Goal: Task Accomplishment & Management: Use online tool/utility

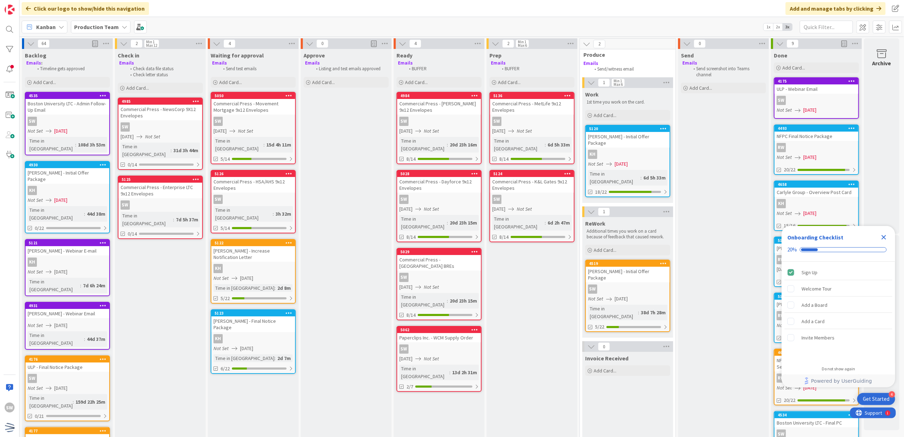
click at [881, 233] on icon "Close Checklist" at bounding box center [883, 237] width 9 height 9
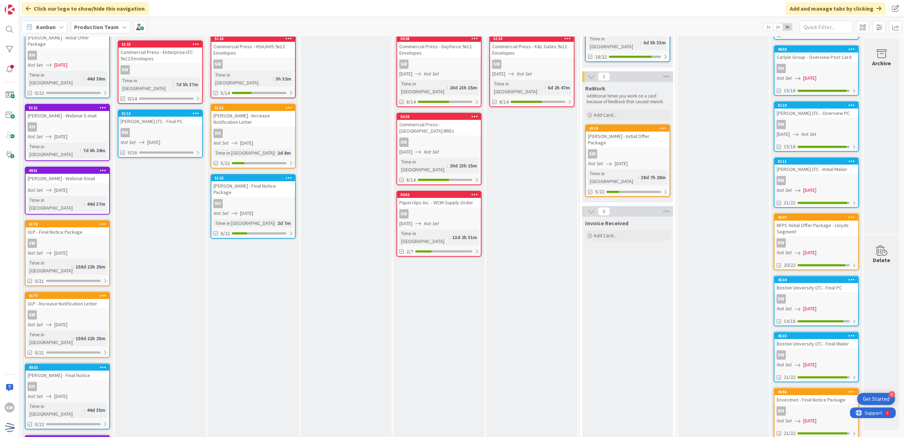
scroll to position [142, 0]
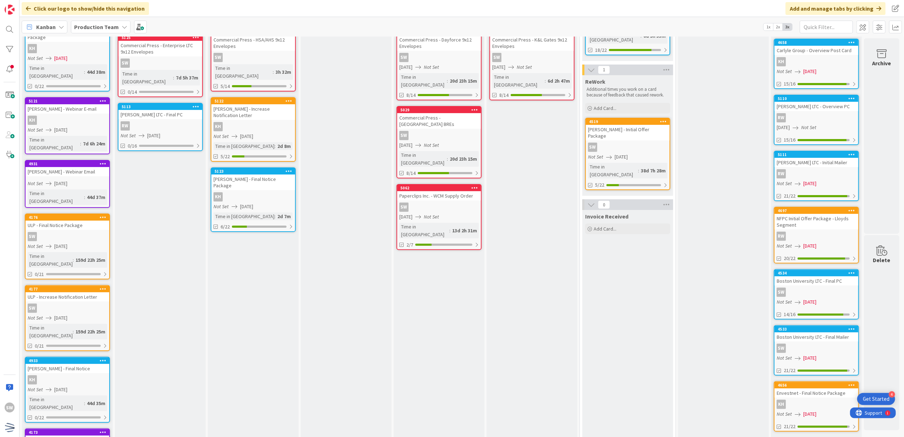
click at [257, 192] on div "KH" at bounding box center [253, 196] width 84 height 9
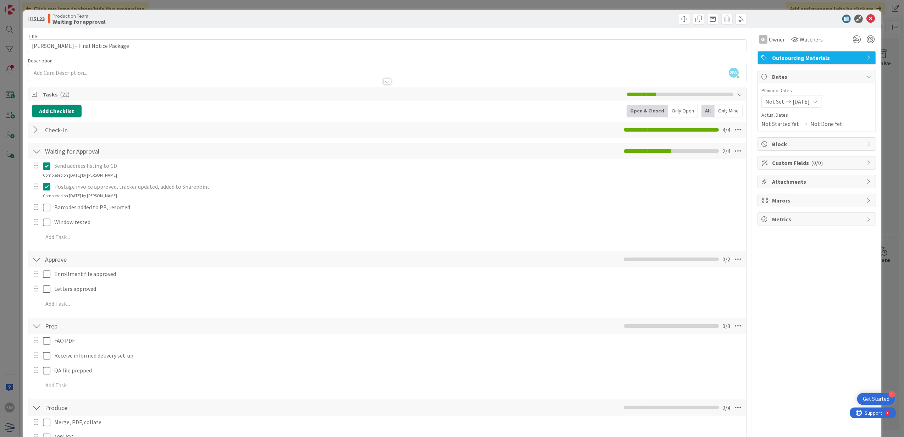
click at [866, 24] on div "ID 5123 Production Team Waiting for approval" at bounding box center [452, 19] width 859 height 18
click at [866, 19] on icon at bounding box center [870, 19] width 9 height 9
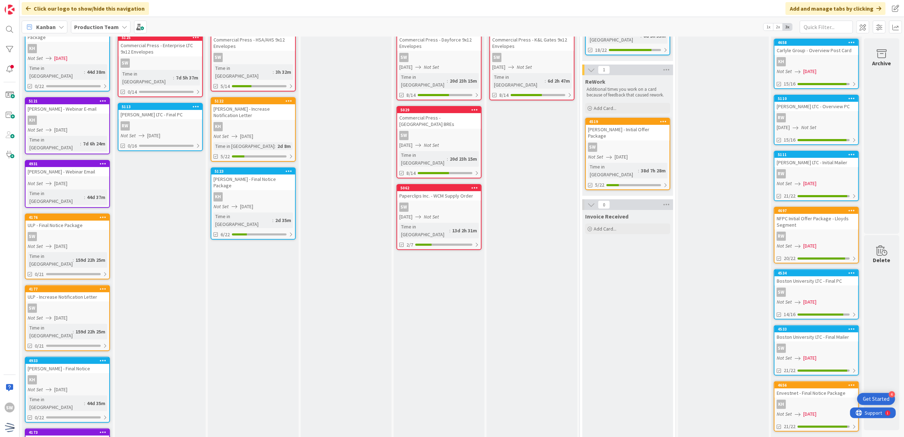
click at [172, 121] on div "RW" at bounding box center [160, 125] width 84 height 9
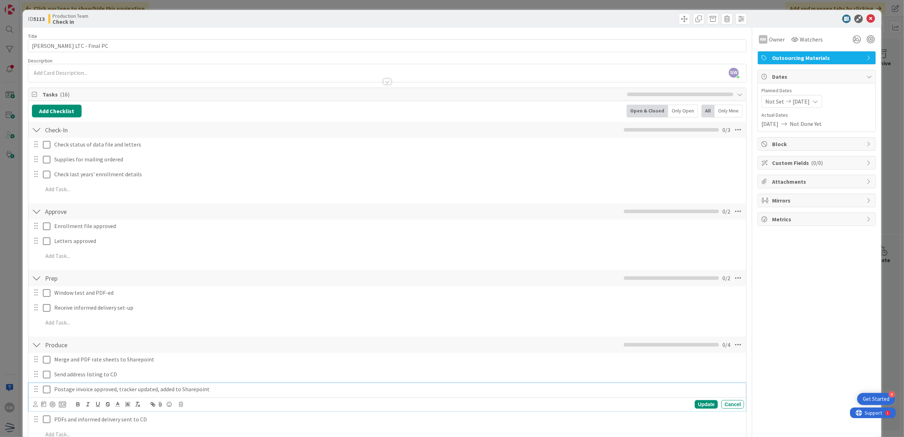
click at [43, 391] on icon at bounding box center [46, 389] width 7 height 9
click at [866, 21] on icon at bounding box center [870, 19] width 9 height 9
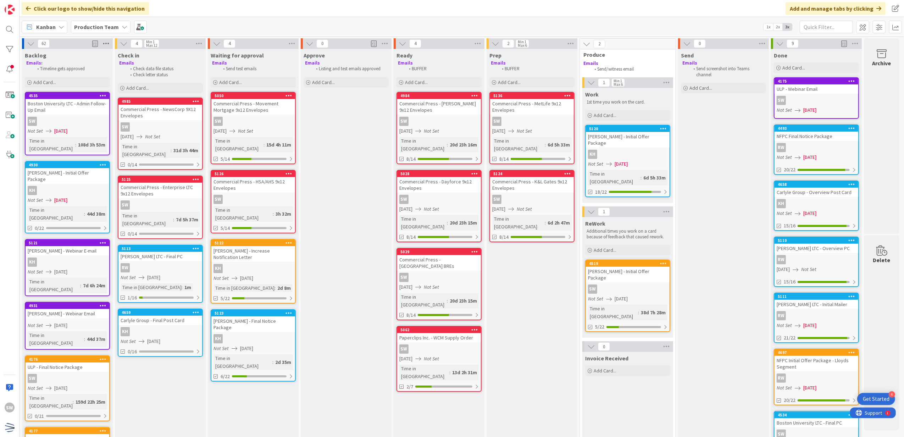
click at [106, 48] on icon at bounding box center [105, 43] width 9 height 11
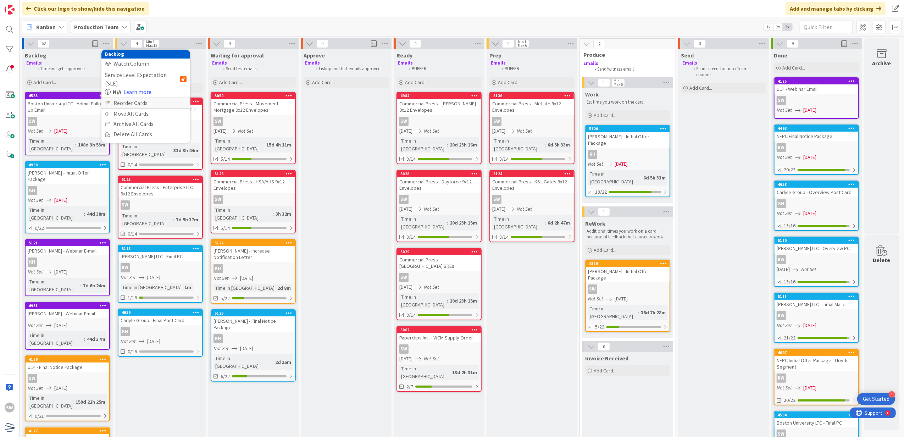
click at [122, 98] on div "Reorder Cards" at bounding box center [145, 103] width 89 height 10
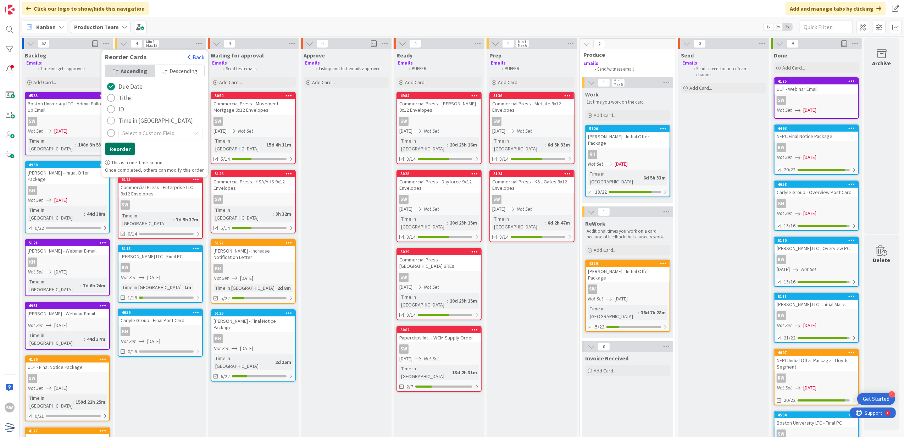
click at [125, 146] on button "Reorder" at bounding box center [120, 149] width 30 height 13
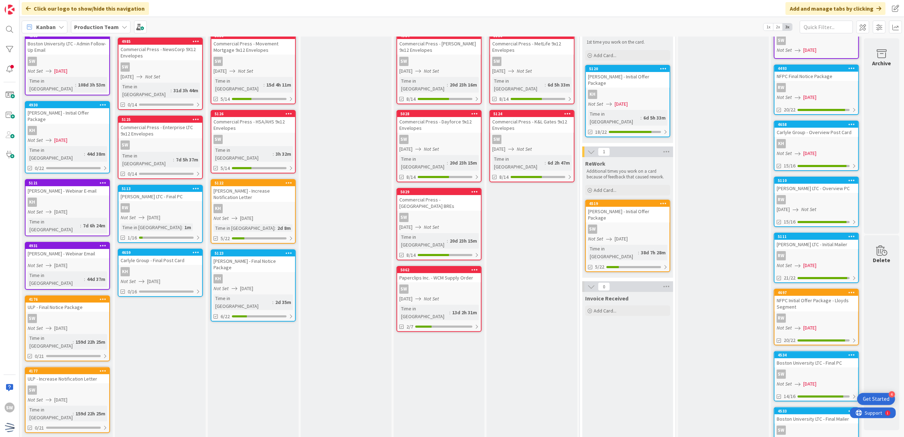
scroll to position [47, 0]
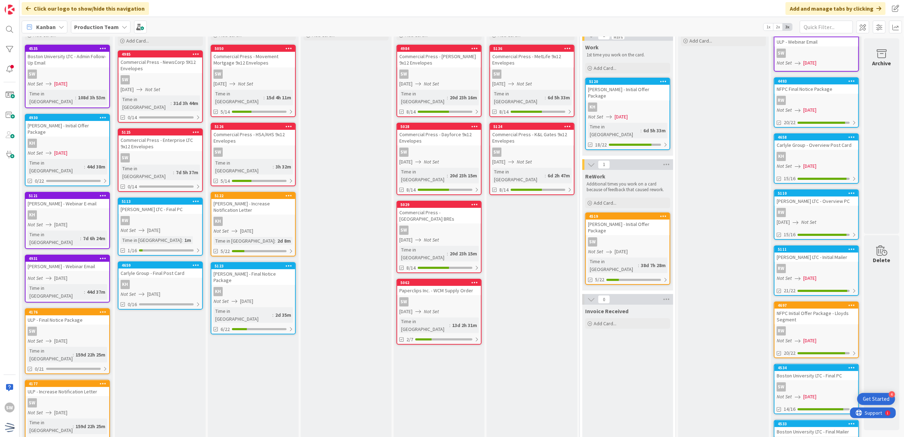
click at [189, 268] on div "Carlyle Group - Final Post Card" at bounding box center [160, 272] width 84 height 9
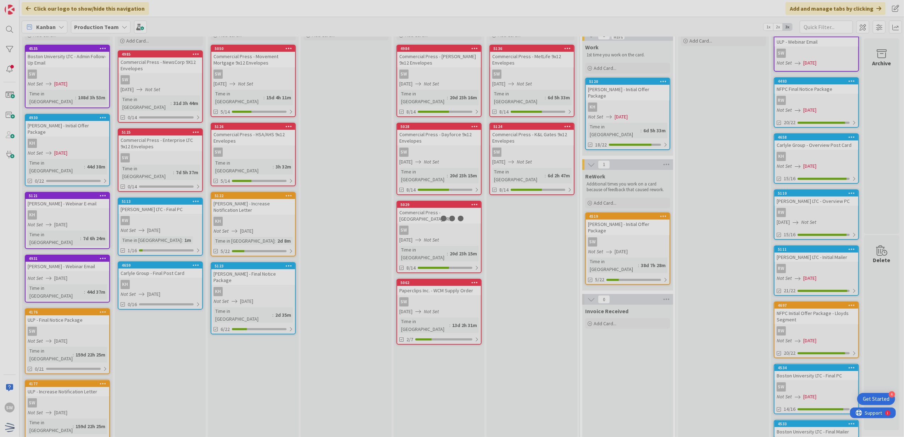
click at [189, 252] on div at bounding box center [452, 218] width 904 height 437
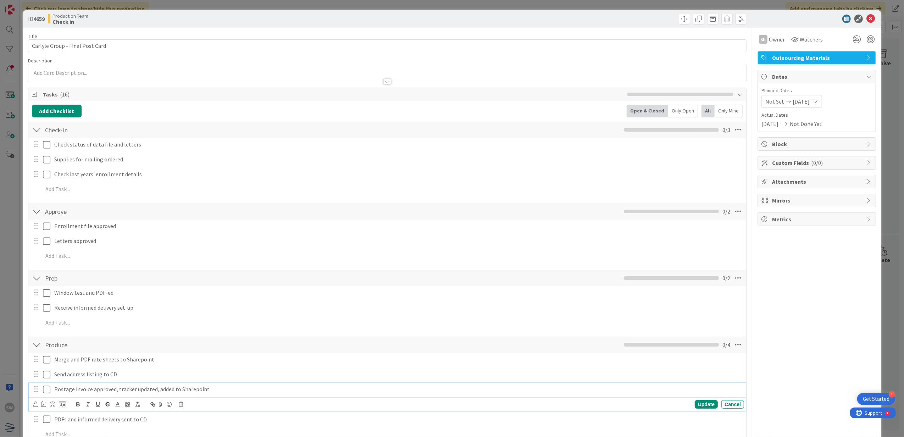
click at [47, 392] on icon at bounding box center [46, 389] width 7 height 9
click at [866, 19] on icon at bounding box center [870, 19] width 9 height 9
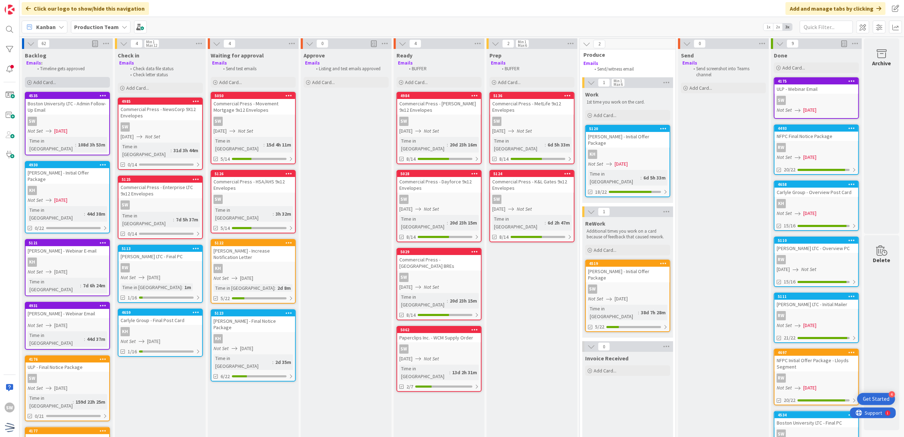
click at [99, 84] on div "Add Card..." at bounding box center [67, 82] width 85 height 11
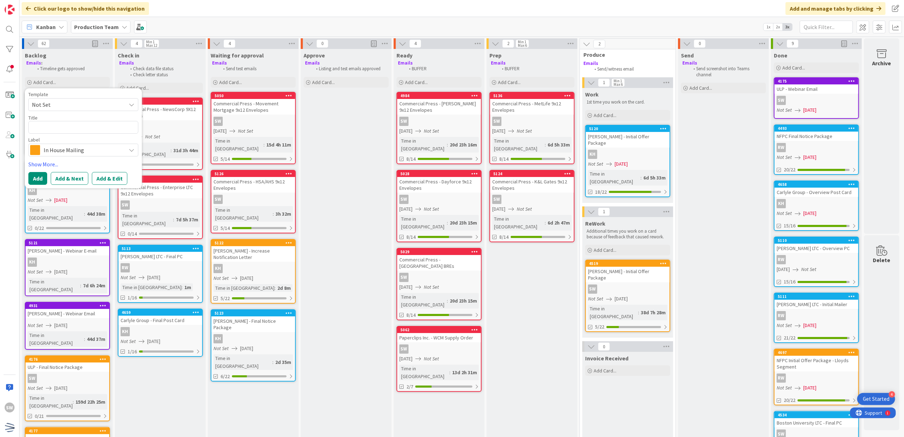
click at [82, 111] on div "Template Not Set Title 0 / 128 Label In House Mailing" at bounding box center [83, 124] width 110 height 65
click at [88, 104] on span "Not Set" at bounding box center [76, 104] width 89 height 9
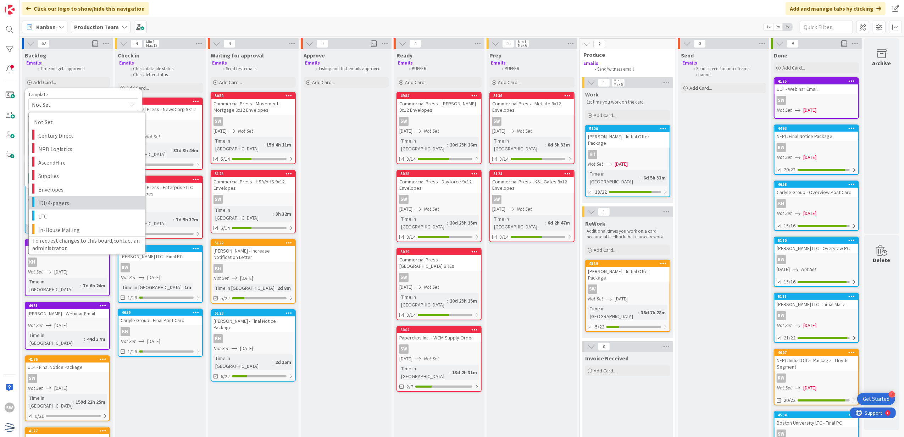
click at [72, 205] on span "IDI/4-pagers" at bounding box center [88, 202] width 101 height 9
type textarea "x"
type textarea "IDI/4-pagers"
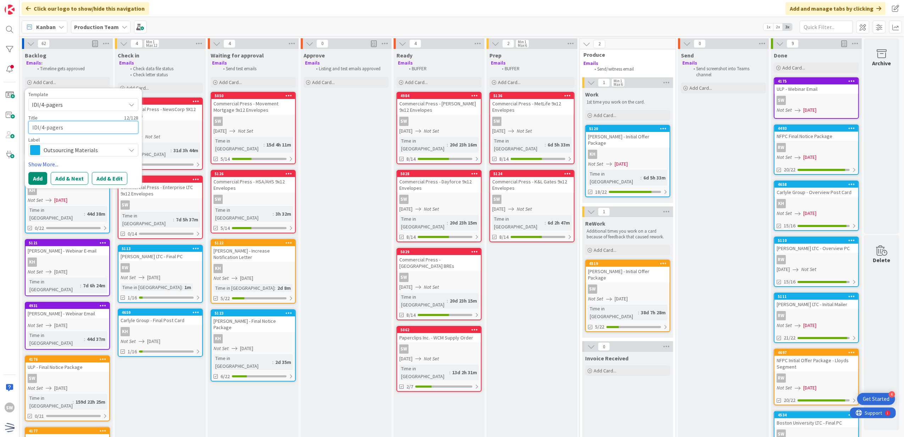
click at [82, 122] on textarea "IDI/4-pagers" at bounding box center [83, 127] width 110 height 13
type textarea "x"
type textarea "K"
type textarea "x"
type textarea "Ke"
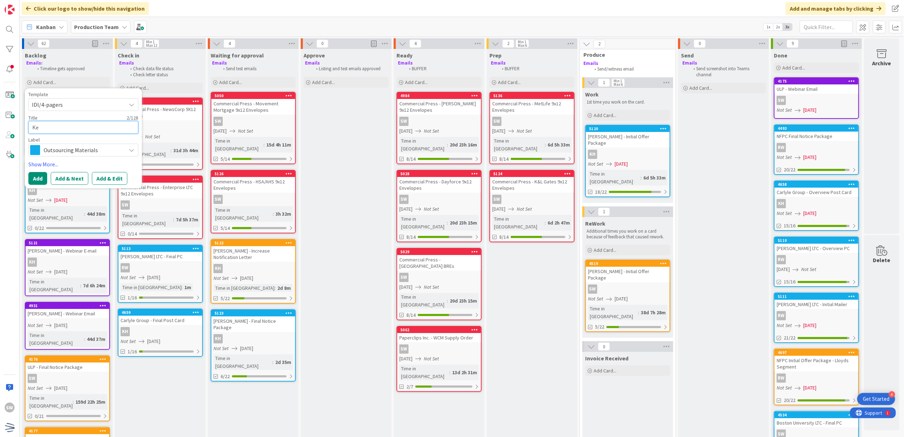
type textarea "x"
type textarea "Kel"
type textarea "x"
type textarea "[PERSON_NAME]"
type textarea "x"
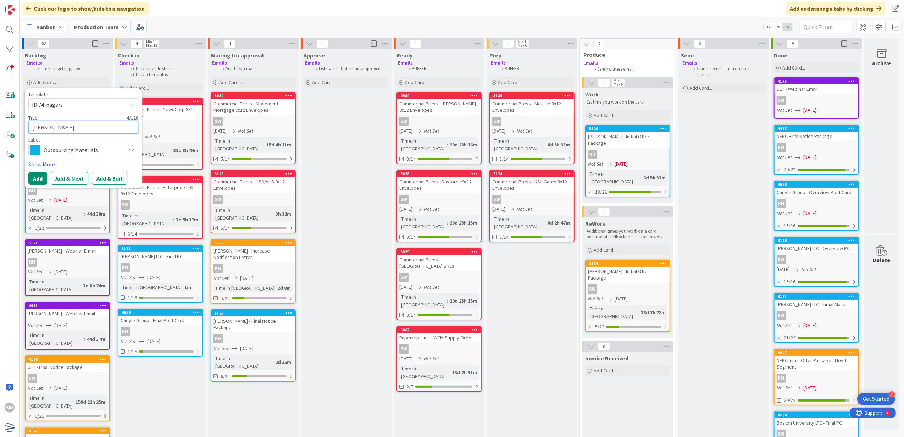
type textarea "[PERSON_NAME]"
type textarea "x"
type textarea "[PERSON_NAME]"
type textarea "x"
type textarea "[PERSON_NAME]"
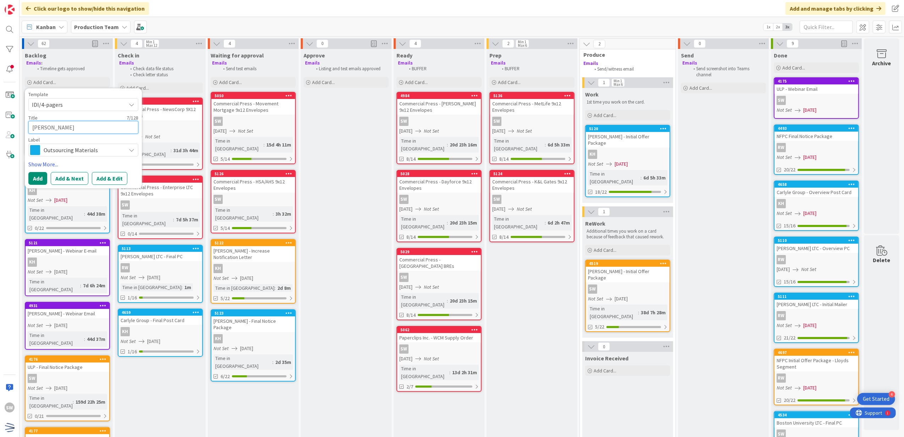
type textarea "x"
type textarea "[PERSON_NAME]"
type textarea "x"
type textarea "[PERSON_NAME]"
type textarea "x"
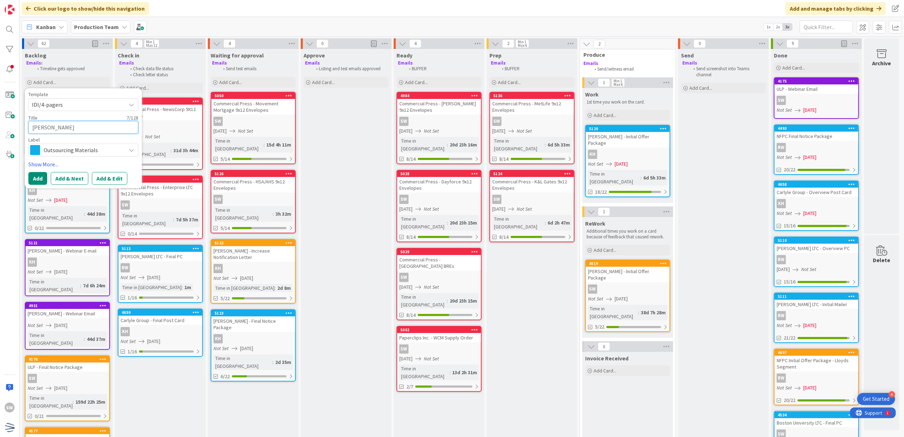
type textarea "[PERSON_NAME]"
type textarea "x"
type textarea "[PERSON_NAME]"
type textarea "x"
type textarea "[PERSON_NAME] LTC"
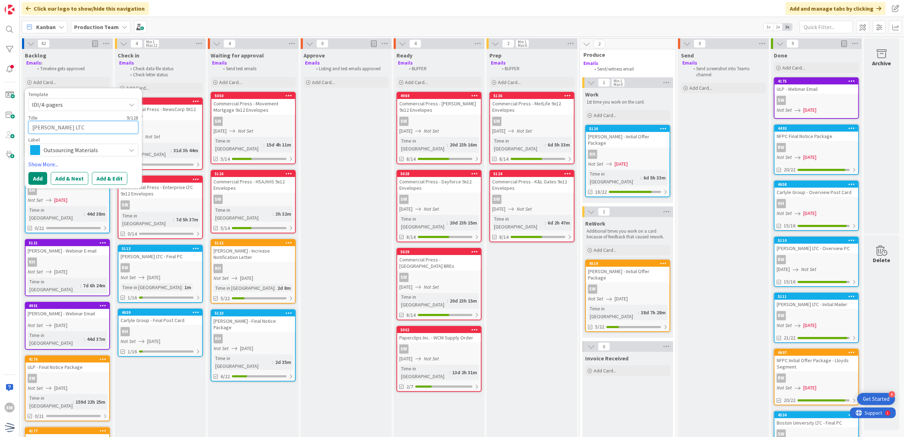
type textarea "x"
type textarea "[PERSON_NAME] LTC"
type textarea "x"
type textarea "[PERSON_NAME] LTC -"
type textarea "x"
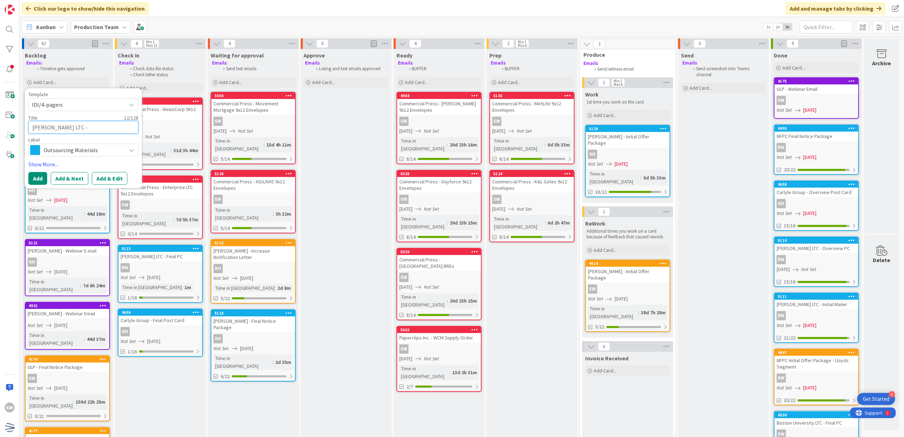
type textarea "[PERSON_NAME] LTC -"
type textarea "x"
type textarea "[PERSON_NAME] LTC - F"
type textarea "x"
type textarea "[PERSON_NAME] LTC - Fi"
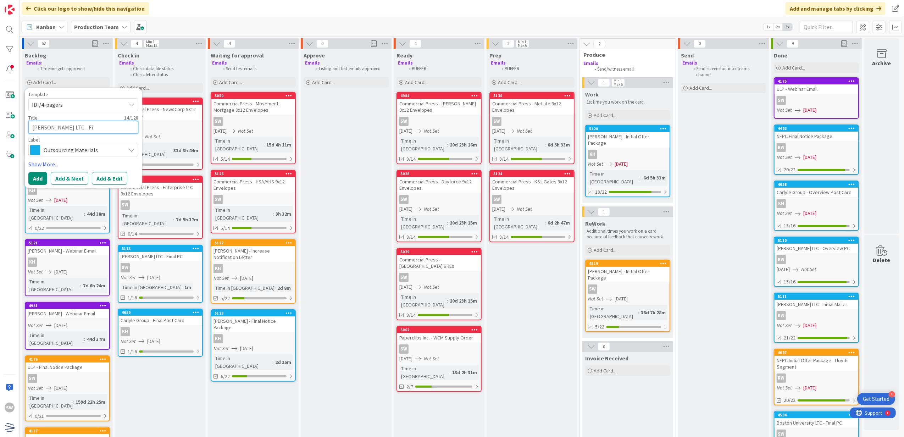
type textarea "x"
type textarea "[PERSON_NAME] LTC - Fin"
type textarea "x"
type textarea "[PERSON_NAME] LTC - Fina"
type textarea "x"
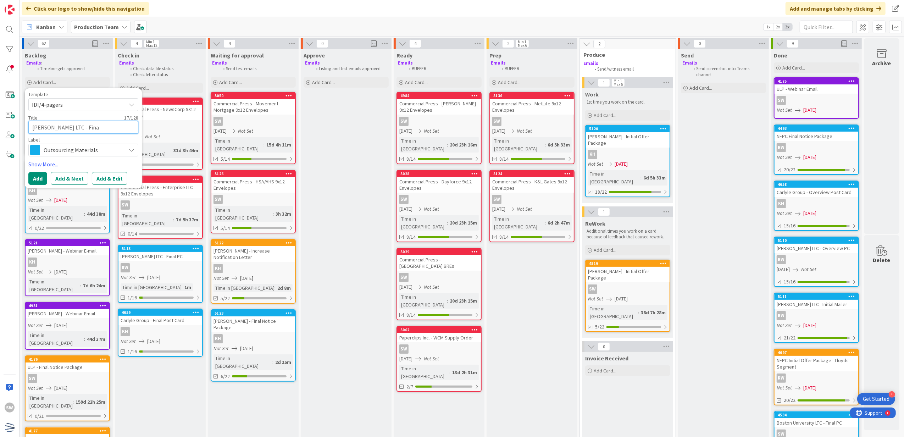
type textarea "[PERSON_NAME] LTC - Final"
type textarea "x"
type textarea "[PERSON_NAME] LTC - Final"
type textarea "x"
type textarea "[PERSON_NAME] LTC - Final M"
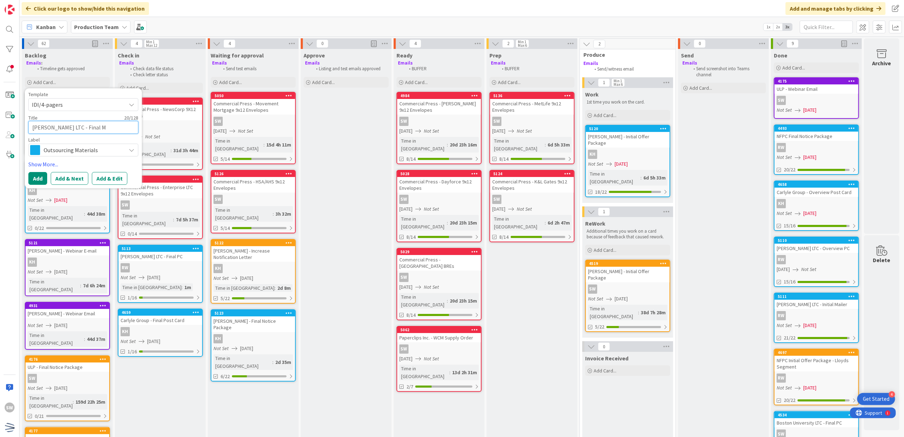
type textarea "x"
type textarea "[PERSON_NAME] LTC - Final Ma"
type textarea "x"
type textarea "[PERSON_NAME] LTC - Final Mai"
type textarea "x"
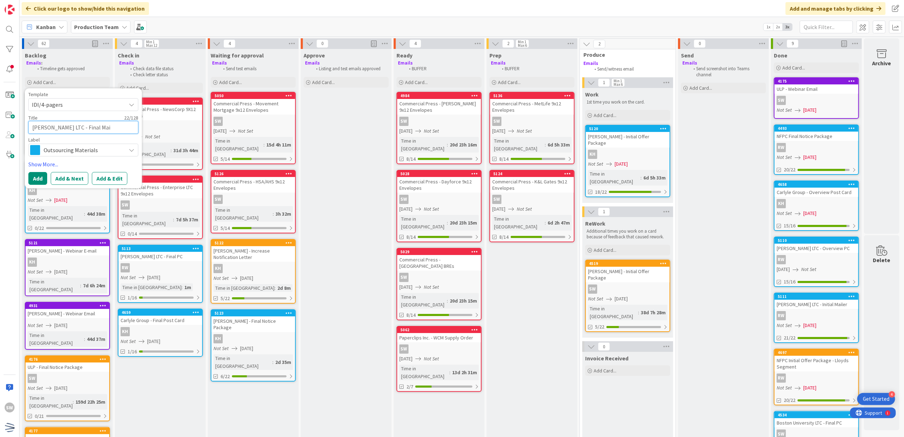
type textarea "[PERSON_NAME] LTC - Final Mail"
type textarea "x"
type textarea "[PERSON_NAME] LTC - Final Maile"
type textarea "x"
type textarea "[PERSON_NAME] LTC - Final Mailer"
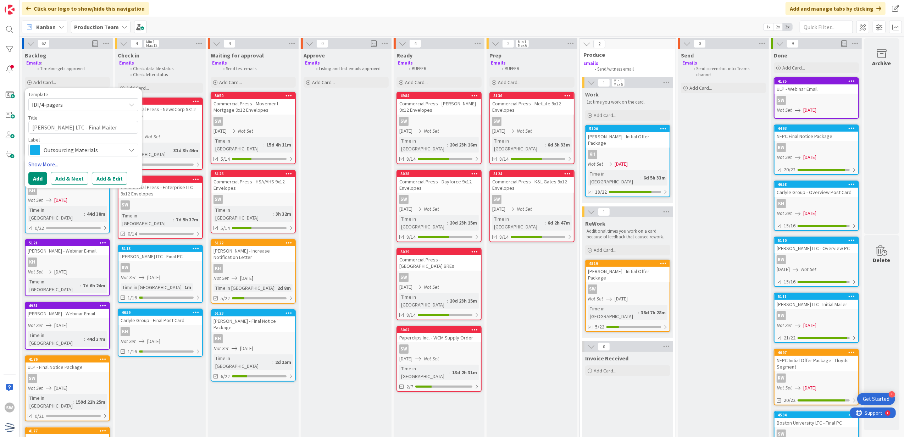
click at [31, 165] on link "Show More..." at bounding box center [83, 164] width 110 height 9
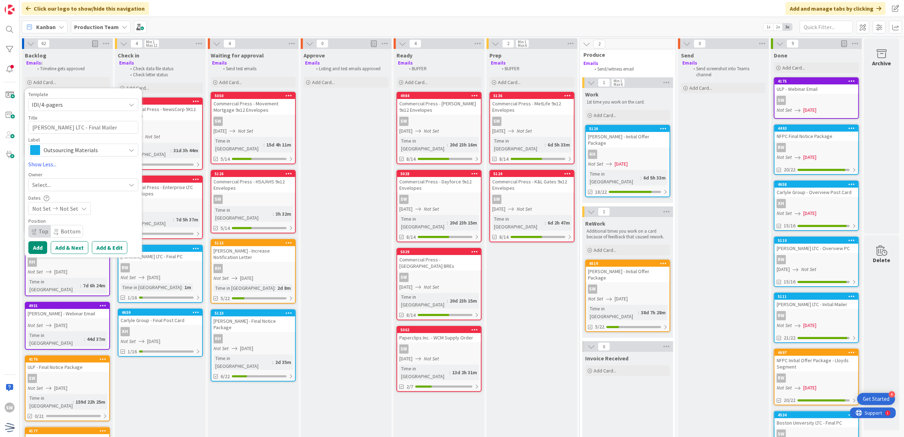
click at [119, 189] on div "Select..." at bounding box center [79, 184] width 94 height 9
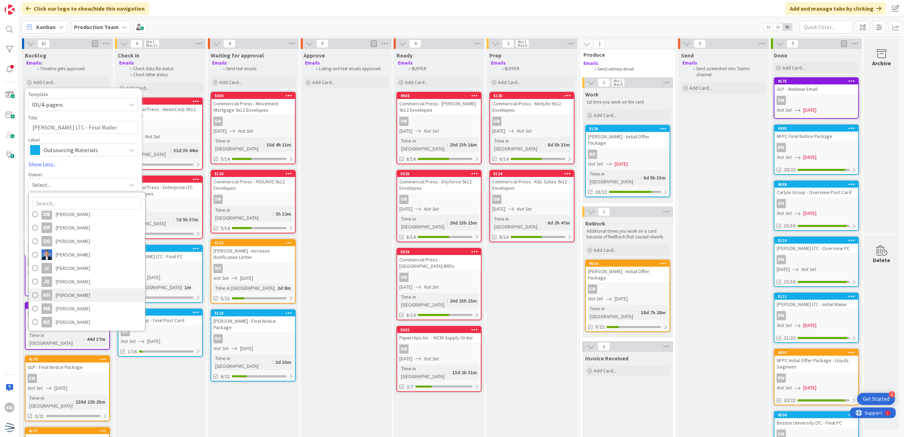
scroll to position [47, 0]
click at [111, 279] on link "KH [PERSON_NAME]" at bounding box center [87, 278] width 116 height 13
type textarea "x"
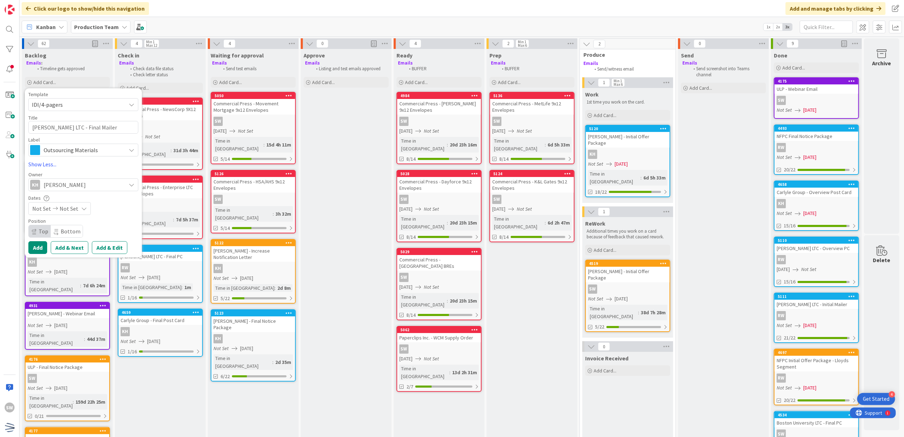
click at [67, 209] on span "Not Set" at bounding box center [69, 208] width 19 height 9
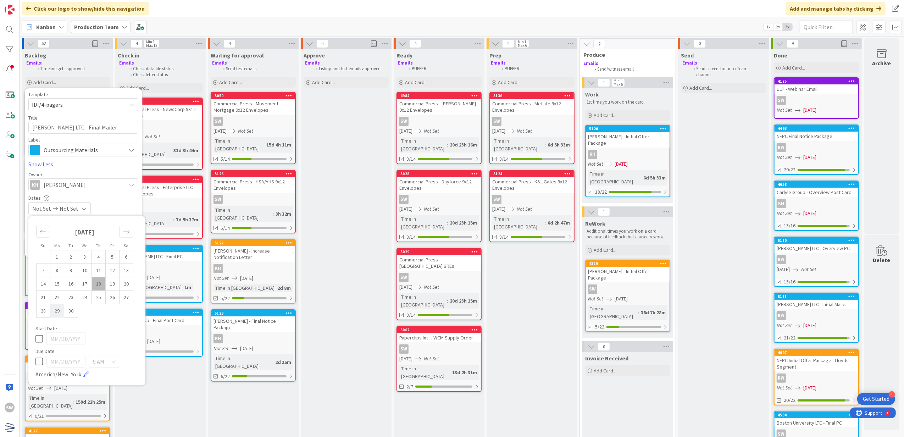
click at [59, 313] on td "29" at bounding box center [57, 310] width 14 height 13
type input "[DATE]"
type textarea "x"
click at [53, 306] on td "29" at bounding box center [57, 310] width 14 height 13
type input "[DATE]"
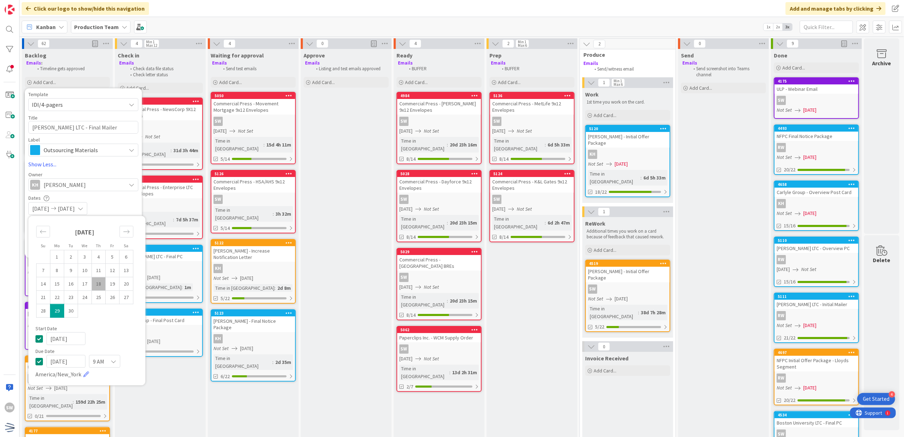
type textarea "x"
click at [40, 339] on icon at bounding box center [38, 338] width 7 height 9
click at [128, 202] on div "Not Set [DATE]" at bounding box center [83, 208] width 110 height 13
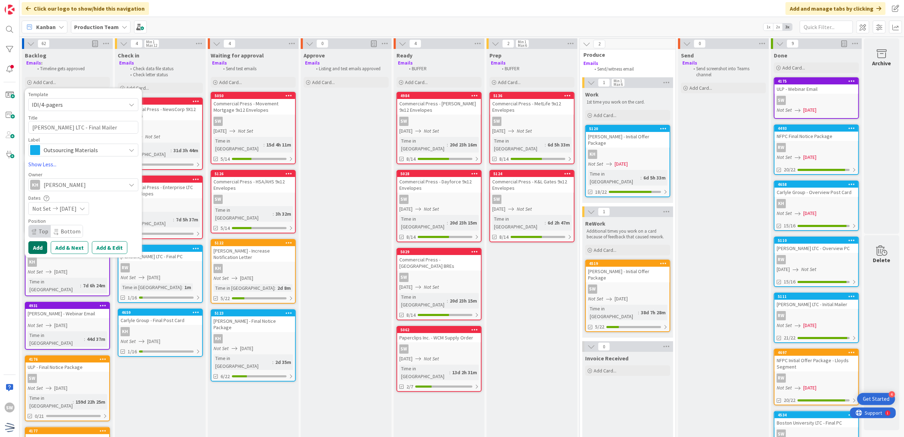
click at [43, 247] on button "Add" at bounding box center [37, 247] width 19 height 13
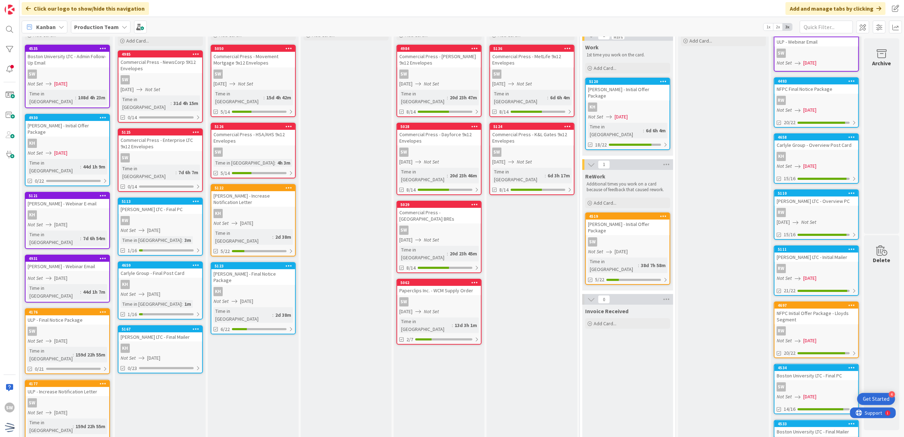
click at [182, 343] on div "KH" at bounding box center [160, 347] width 84 height 9
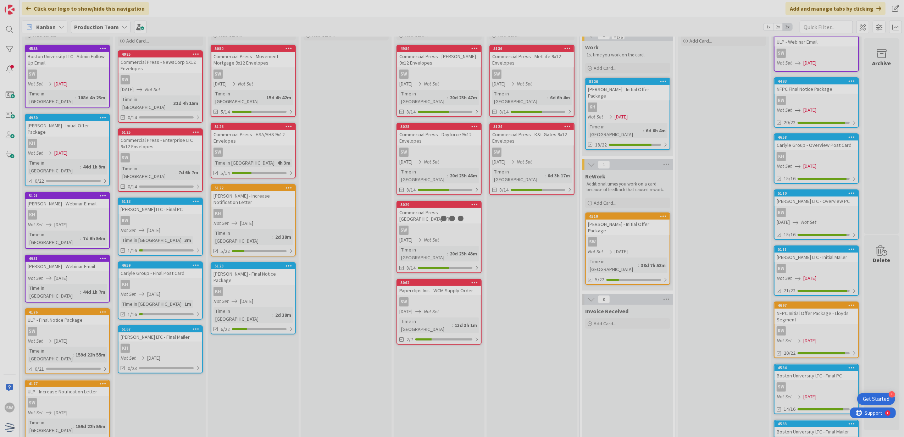
click at [182, 330] on div at bounding box center [452, 218] width 904 height 437
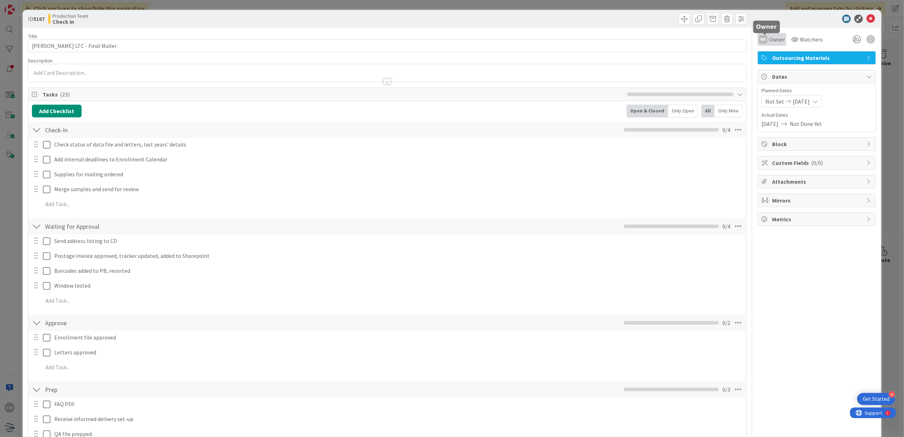
click at [769, 38] on span "Owner" at bounding box center [777, 39] width 16 height 9
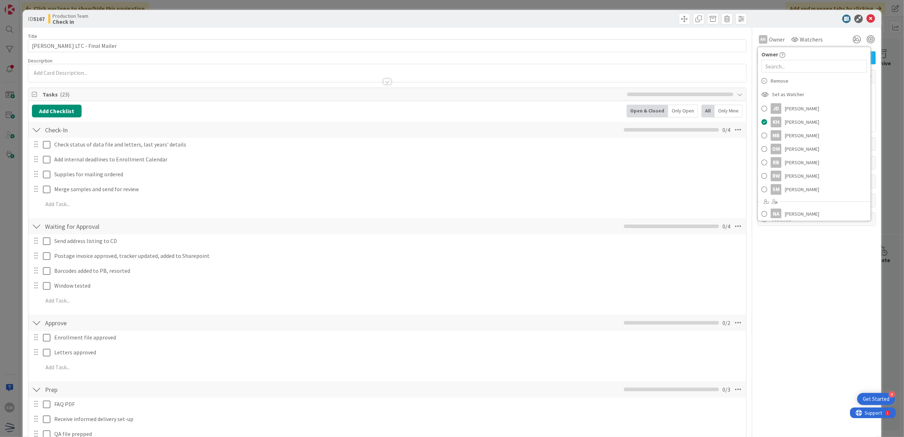
scroll to position [131, 0]
click at [785, 173] on span "[PERSON_NAME]" at bounding box center [801, 173] width 34 height 11
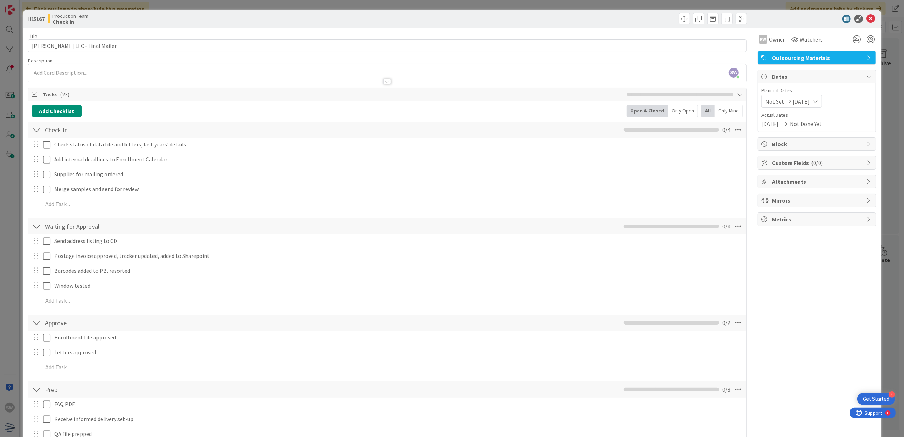
click at [856, 22] on div at bounding box center [812, 19] width 125 height 9
click at [866, 21] on icon at bounding box center [870, 19] width 9 height 9
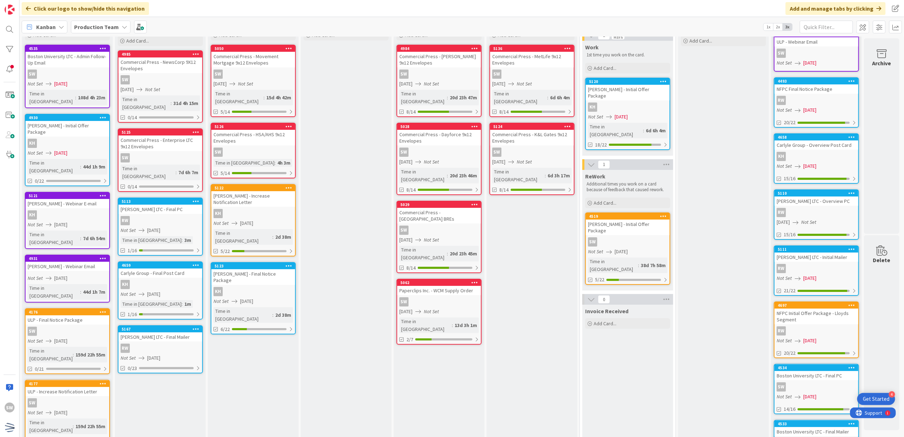
click at [162, 332] on div "[PERSON_NAME] LTC - Final Mailer" at bounding box center [160, 336] width 84 height 9
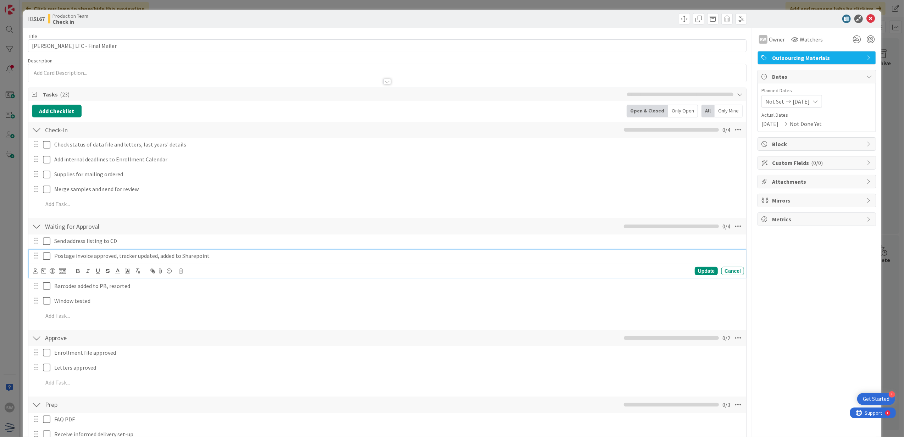
click at [49, 253] on icon at bounding box center [46, 256] width 7 height 9
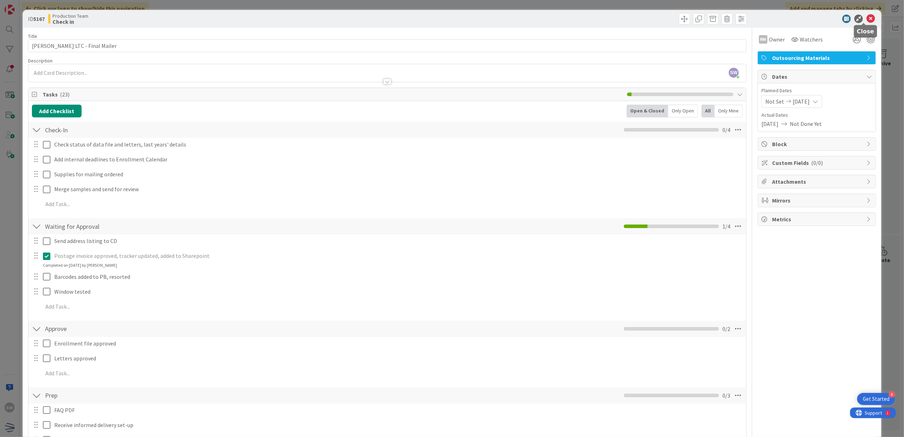
click at [859, 17] on div at bounding box center [812, 19] width 125 height 9
click at [866, 20] on icon at bounding box center [870, 19] width 9 height 9
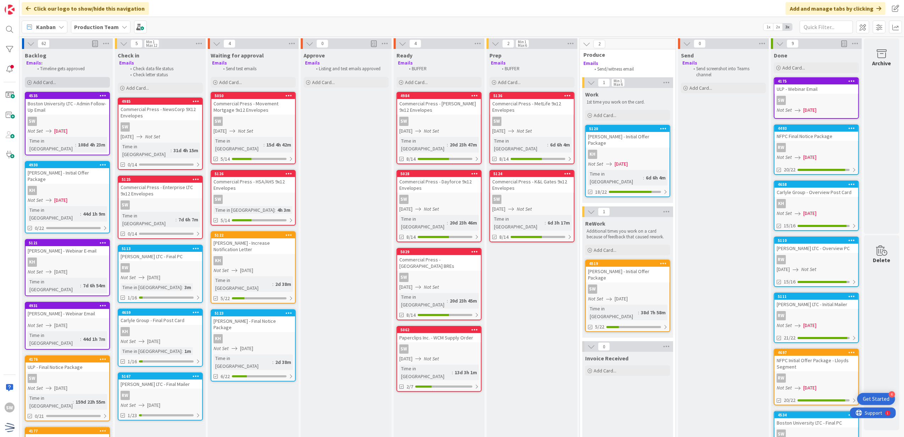
click at [64, 77] on div "Add Card..." at bounding box center [67, 82] width 85 height 11
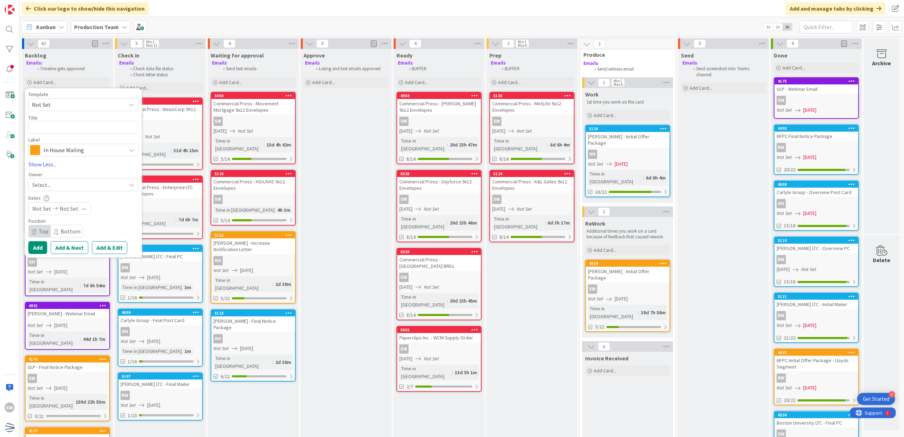
click at [54, 155] on span "In House Mailing" at bounding box center [83, 150] width 79 height 10
click at [53, 175] on link "Outsourcing Materials" at bounding box center [87, 179] width 116 height 13
click at [60, 124] on textarea at bounding box center [83, 127] width 110 height 13
click at [63, 103] on span "Not Set" at bounding box center [76, 104] width 89 height 9
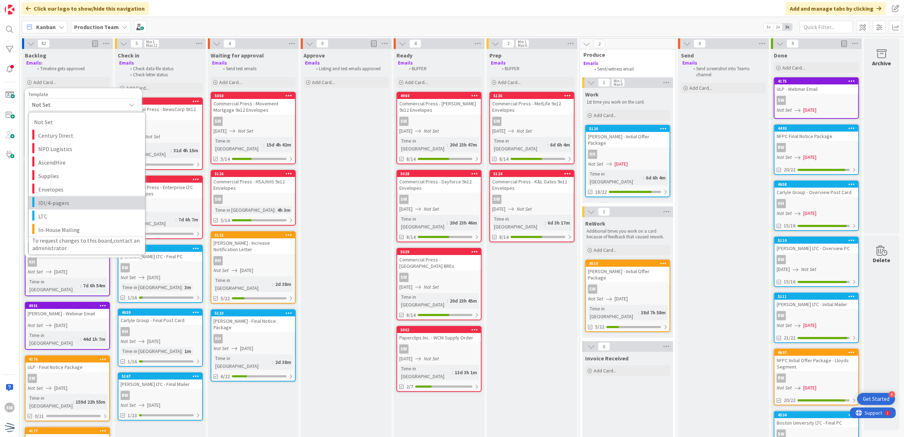
click at [60, 202] on span "IDI/4-pagers" at bounding box center [88, 202] width 101 height 9
type textarea "x"
type textarea "IDI/4-pagers"
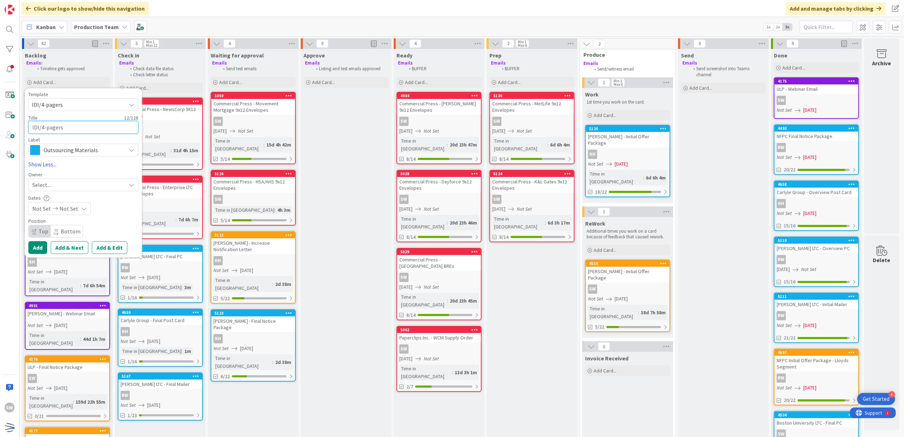
click at [81, 124] on textarea "IDI/4-pagers" at bounding box center [83, 127] width 110 height 13
type textarea "x"
type textarea "IDI/4-pager"
type textarea "x"
type textarea "IDI/4-page"
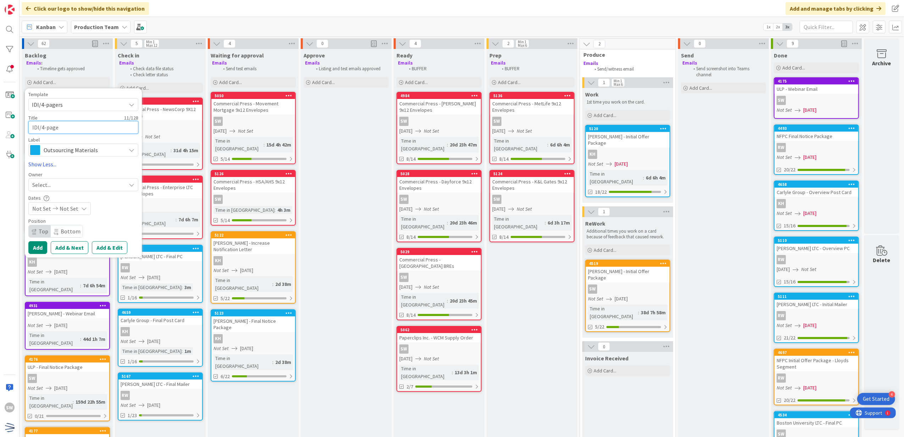
type textarea "x"
type textarea "IDI/4-pag"
type textarea "x"
type textarea "IDI/4-pa"
type textarea "x"
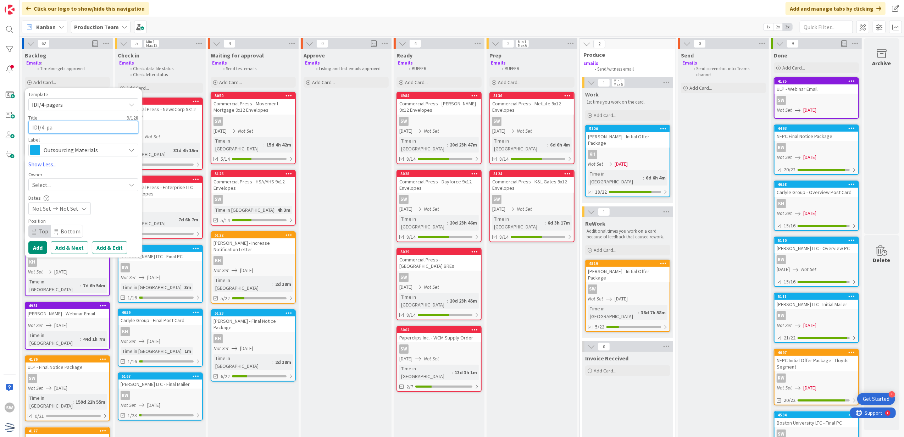
type textarea "IDI/4-p"
type textarea "x"
type textarea "IDI/4-"
type textarea "x"
type textarea "IDI/4"
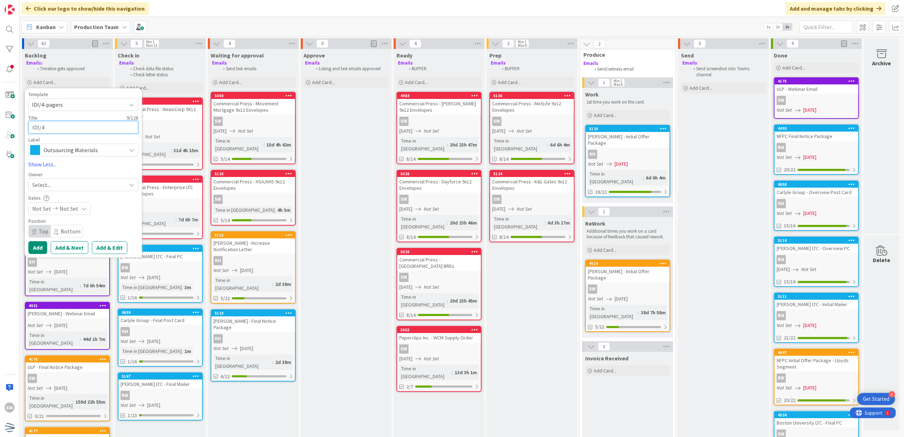
type textarea "x"
type textarea "IDI/"
type textarea "x"
type textarea "IDI"
type textarea "x"
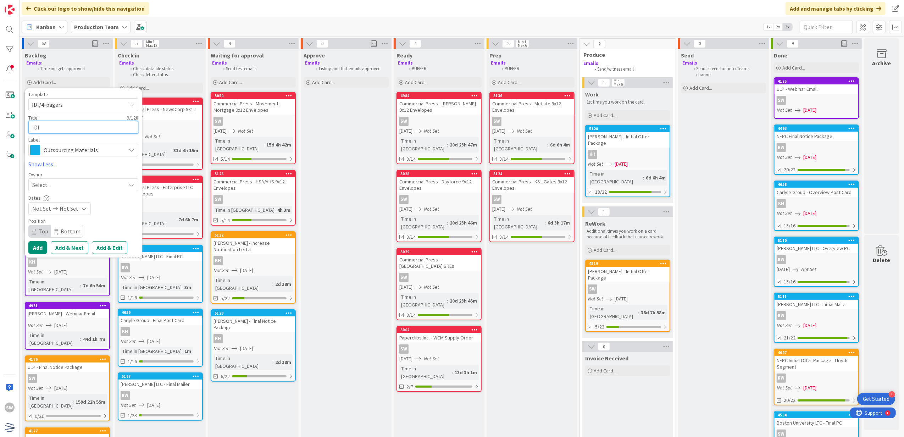
type textarea "ID"
type textarea "x"
type textarea "I"
type textarea "x"
type textarea "K"
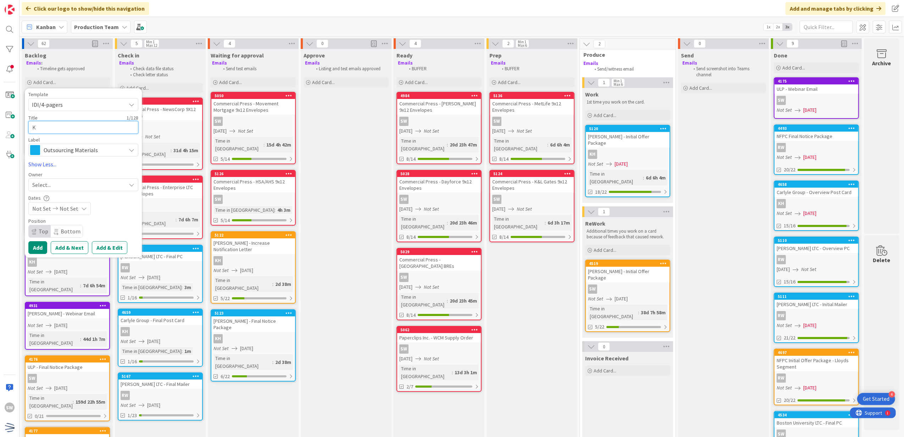
type textarea "x"
type textarea "K&"
type textarea "x"
type textarea "K&"
type textarea "x"
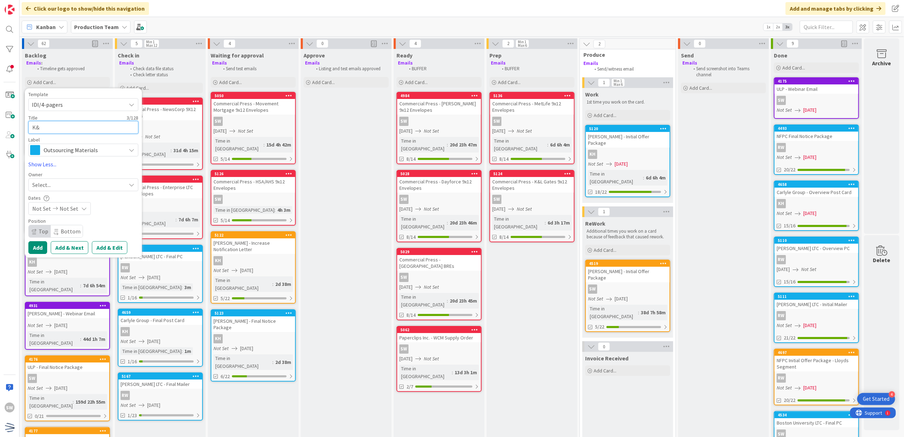
type textarea "K&"
type textarea "x"
type textarea "K&L"
type textarea "x"
type textarea "K&L"
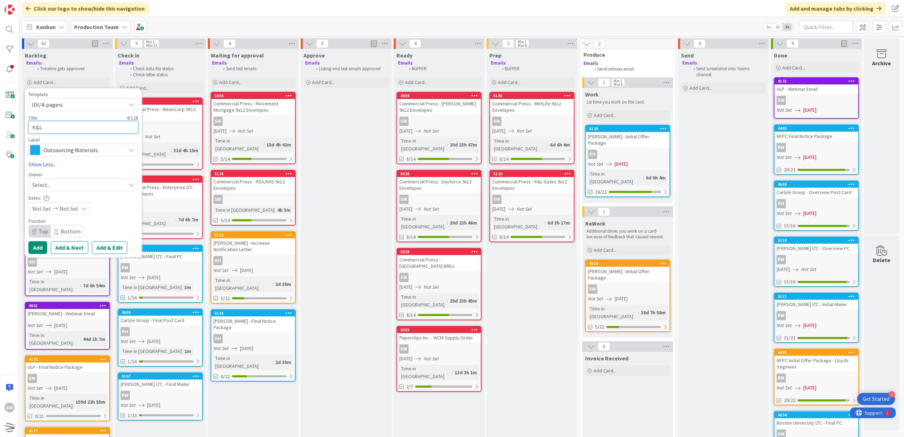
type textarea "x"
type textarea "K&L G"
type textarea "x"
type textarea "K&L Ga"
type textarea "x"
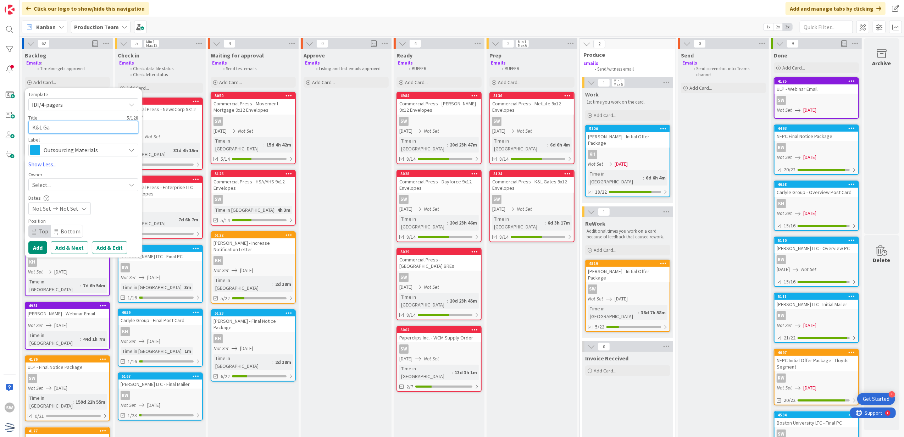
type textarea "K&L Gat"
type textarea "x"
type textarea "K&L Gate"
type textarea "x"
type textarea "K&L Gates"
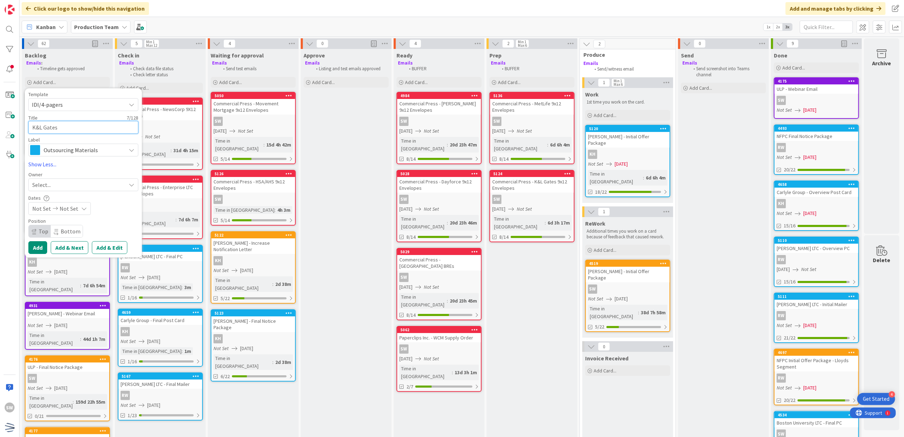
type textarea "x"
type textarea "K&L Gates"
type textarea "x"
type textarea "K&L Gates L"
type textarea "x"
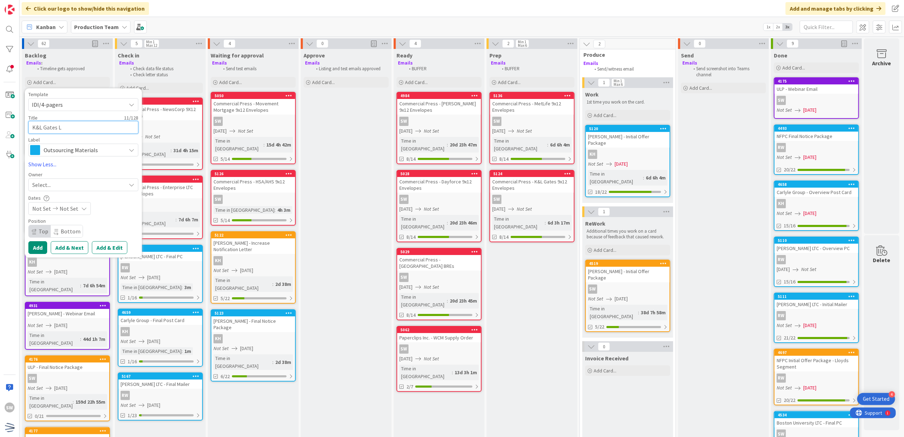
type textarea "K&L [PERSON_NAME]"
type textarea "x"
type textarea "K&L Gates LTC"
type textarea "x"
type textarea "K&L Gates LTC -"
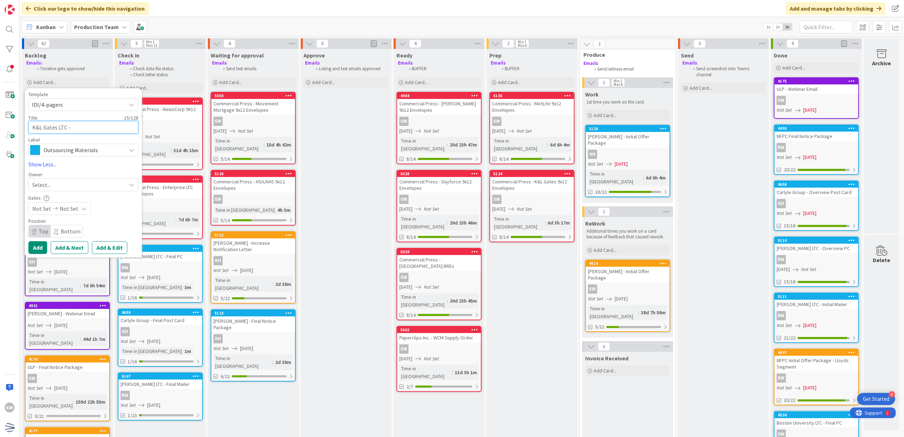
type textarea "x"
type textarea "K&L Gates LTC -"
type textarea "x"
type textarea "K&L Gates LTC - I"
type textarea "x"
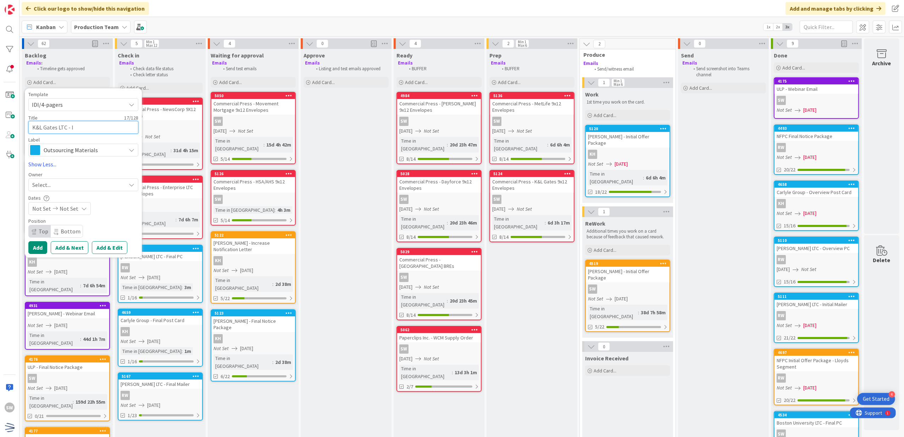
type textarea "K&L Gates LTC - In"
type textarea "x"
type textarea "K&L Gates LTC - Ini"
type textarea "x"
type textarea "K&L Gates LTC - Init"
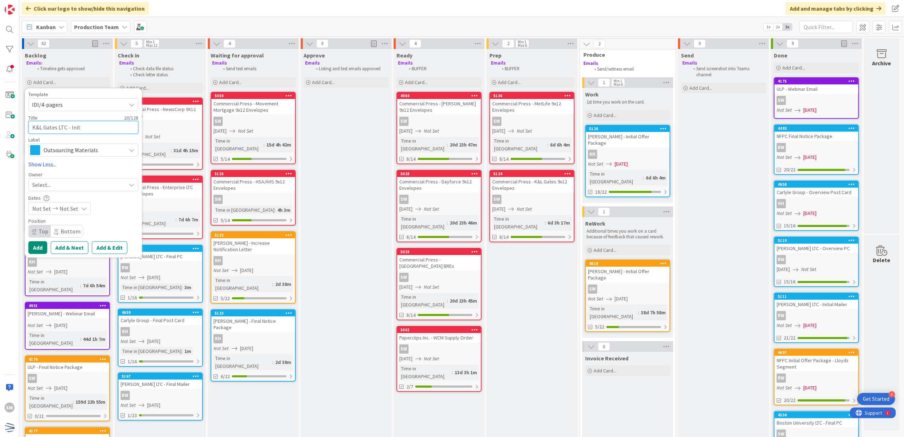
type textarea "x"
type textarea "K&L Gates LTC - Initi"
type textarea "x"
type textarea "K&L Gates LTC - Initia"
type textarea "x"
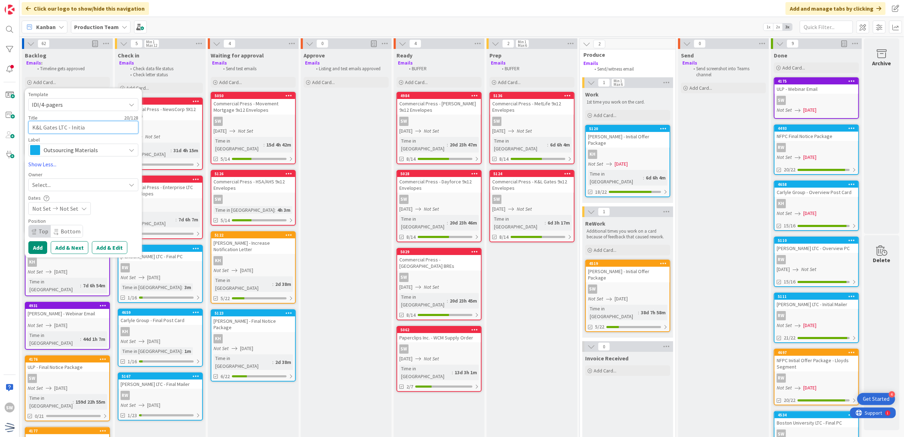
type textarea "K&L Gates LTC - Initial"
type textarea "x"
type textarea "K&L Gates LTC - Initial"
type textarea "x"
type textarea "K&L Gates LTC - Initial M"
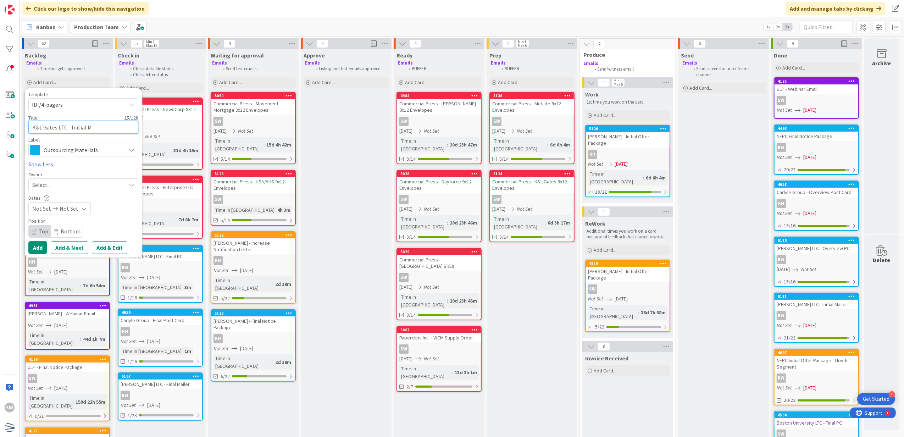
type textarea "x"
type textarea "K&L Gates LTC - Initial Mi"
type textarea "x"
type textarea "K&L Gates LTC - Initial Ma"
type textarea "x"
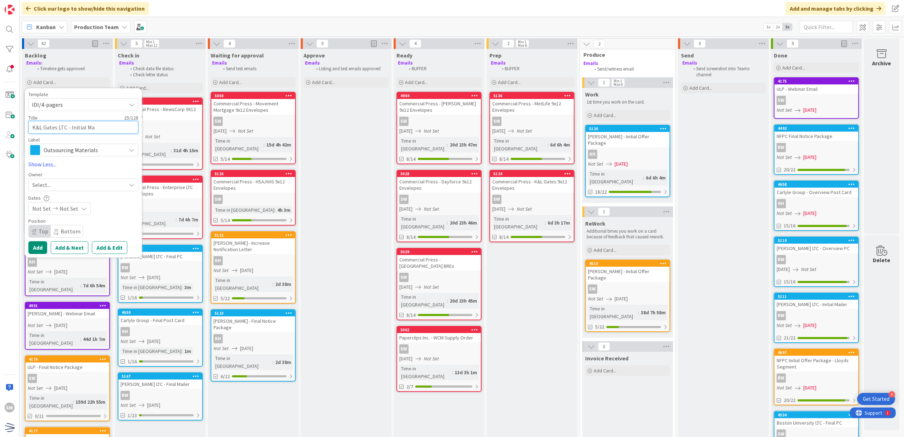
type textarea "K&L Gates LTC - Initial Mai"
type textarea "x"
type textarea "K&L Gates LTC - Initial Mail"
type textarea "x"
type textarea "K&L Gates LTC - Initial Maile"
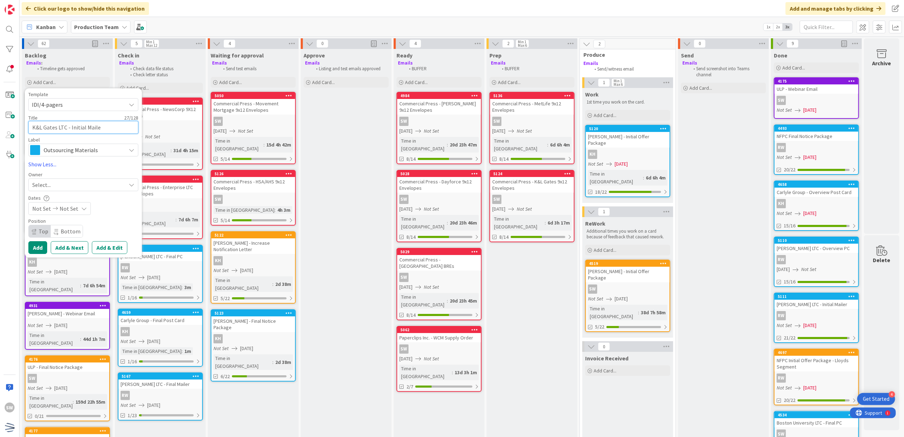
type textarea "x"
type textarea "K&L Gates LTC - Initial Mailer"
click at [74, 205] on span "Not Set" at bounding box center [69, 208] width 19 height 9
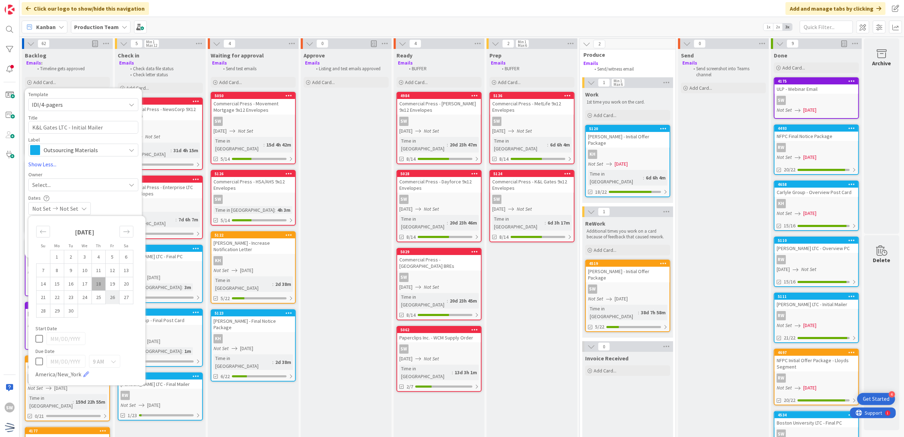
click at [111, 300] on td "26" at bounding box center [113, 296] width 14 height 13
type input "[DATE]"
type textarea "x"
click at [108, 291] on td "26" at bounding box center [113, 296] width 14 height 13
type input "[DATE]"
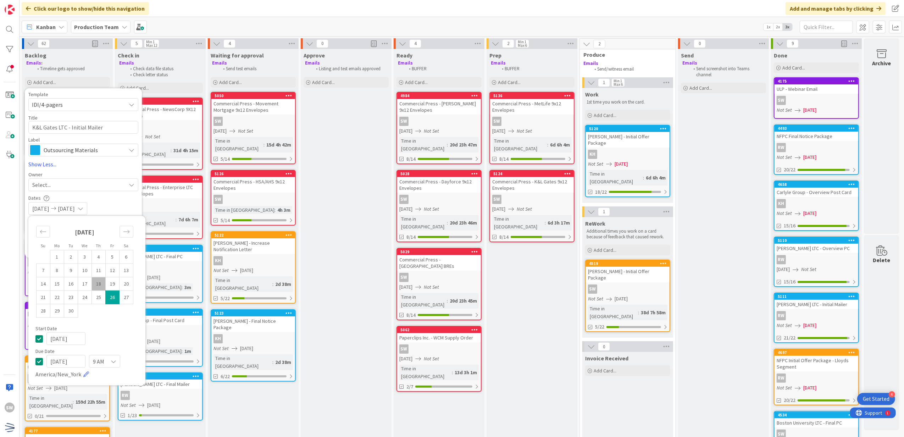
type textarea "x"
click at [37, 340] on icon at bounding box center [38, 338] width 7 height 9
click at [103, 365] on span "9 AM" at bounding box center [98, 361] width 11 height 10
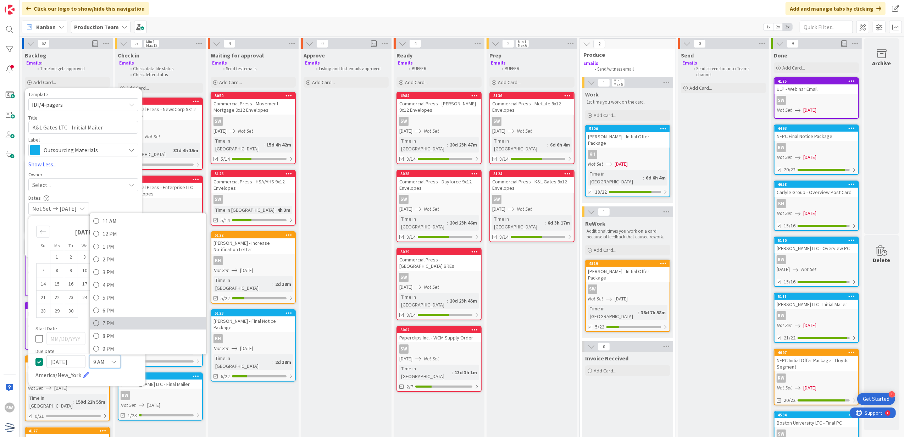
scroll to position [171, 0]
click at [135, 269] on span "5 PM" at bounding box center [152, 268] width 100 height 11
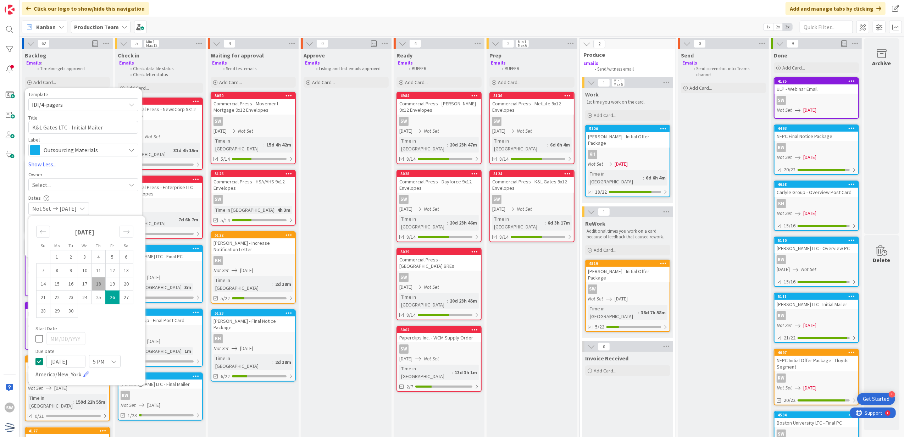
type textarea "x"
click at [121, 206] on div "Not Set [DATE]" at bounding box center [83, 208] width 110 height 13
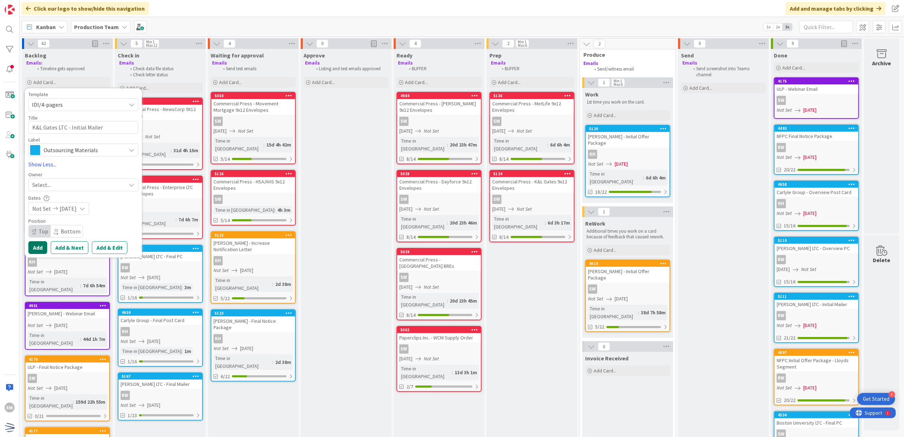
click at [38, 250] on button "Add" at bounding box center [37, 247] width 19 height 13
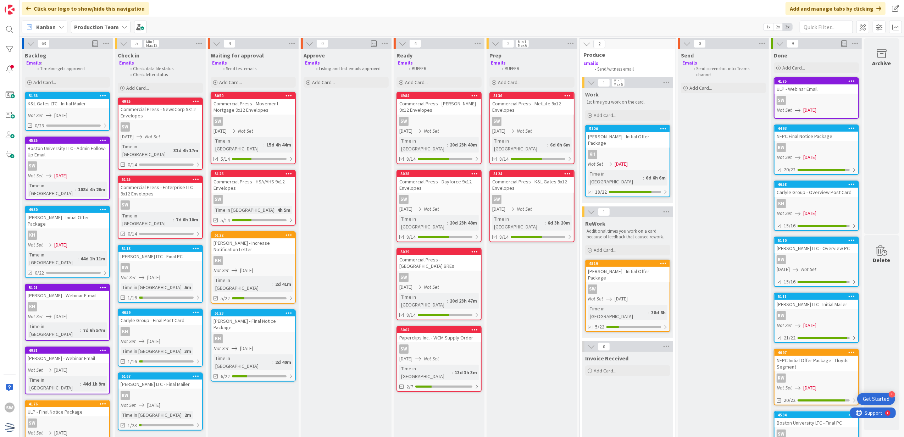
click at [103, 94] on icon at bounding box center [103, 95] width 7 height 5
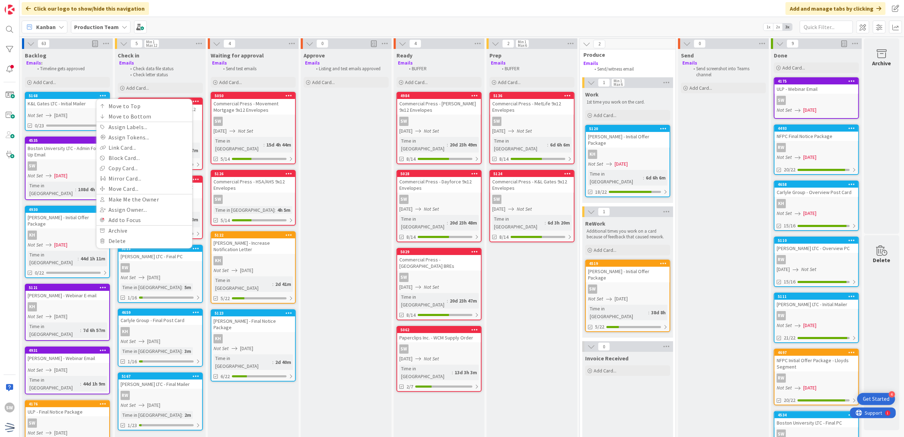
click at [103, 94] on icon at bounding box center [103, 95] width 7 height 5
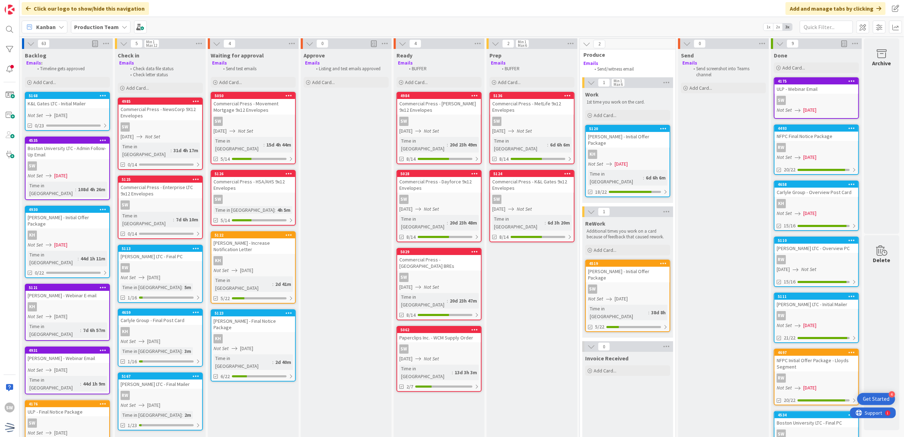
click at [81, 102] on div "K&L Gates LTC - Initial Mailer" at bounding box center [68, 103] width 84 height 9
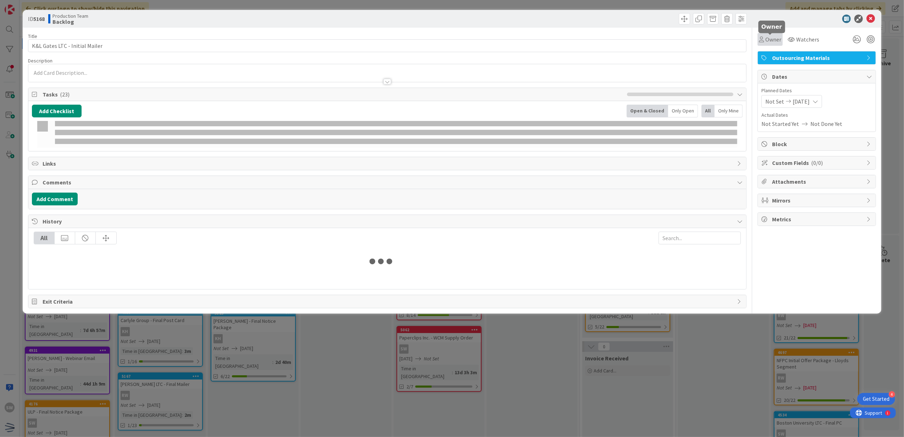
click at [777, 43] on span "Owner" at bounding box center [773, 39] width 16 height 9
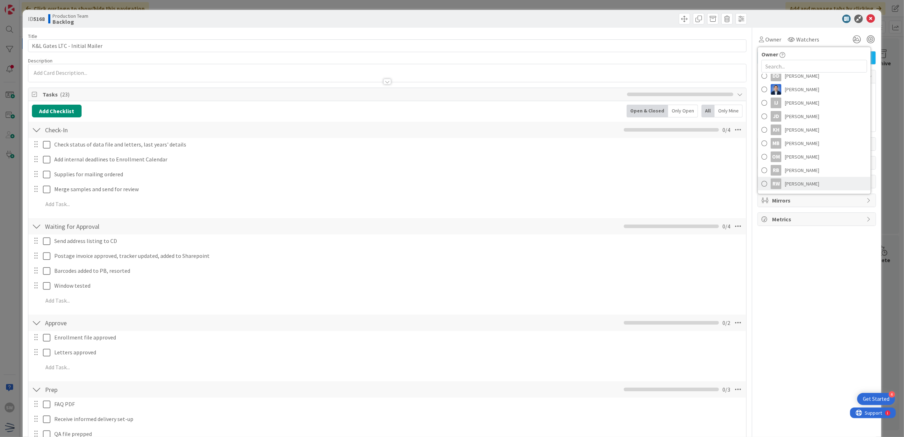
click at [789, 183] on span "[PERSON_NAME]" at bounding box center [801, 183] width 34 height 11
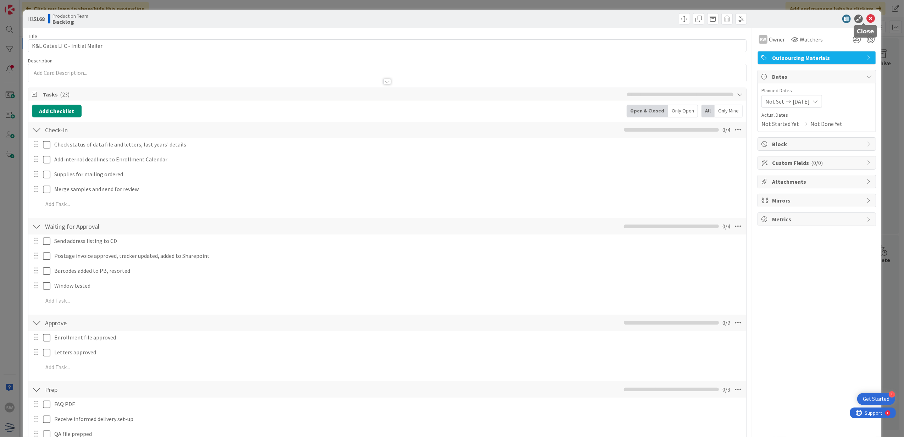
click at [867, 19] on icon at bounding box center [870, 19] width 9 height 9
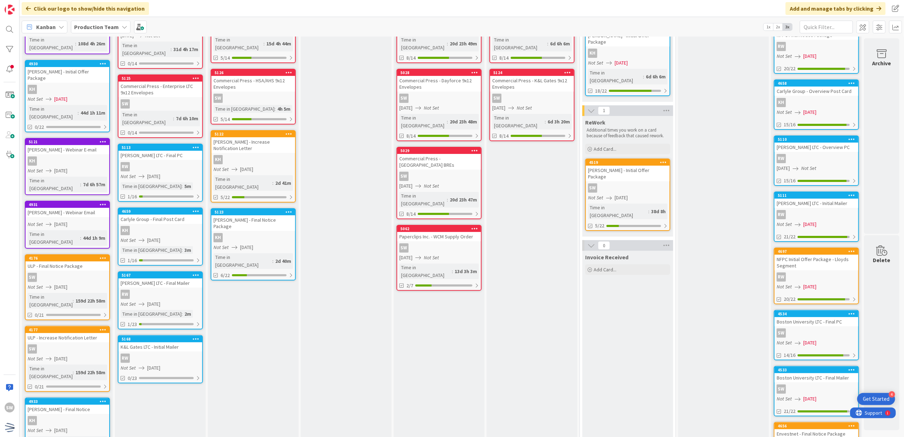
scroll to position [101, 0]
click at [160, 335] on link "5168 K&L Gates LTC - Initial [PERSON_NAME] Not Set [DATE] 0/23" at bounding box center [160, 359] width 85 height 48
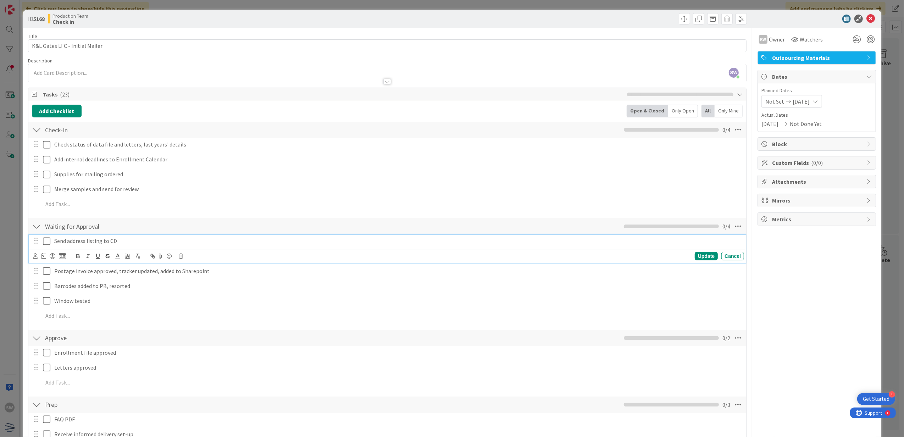
click at [46, 240] on icon at bounding box center [46, 241] width 7 height 9
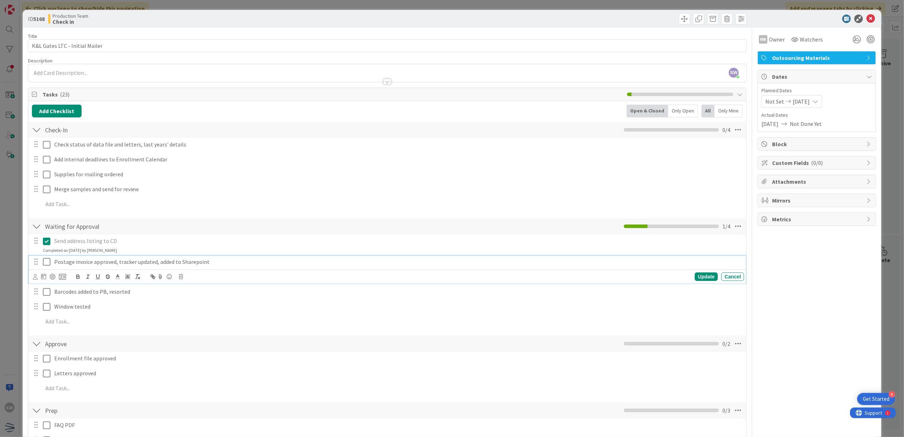
click at [45, 261] on icon at bounding box center [46, 261] width 7 height 9
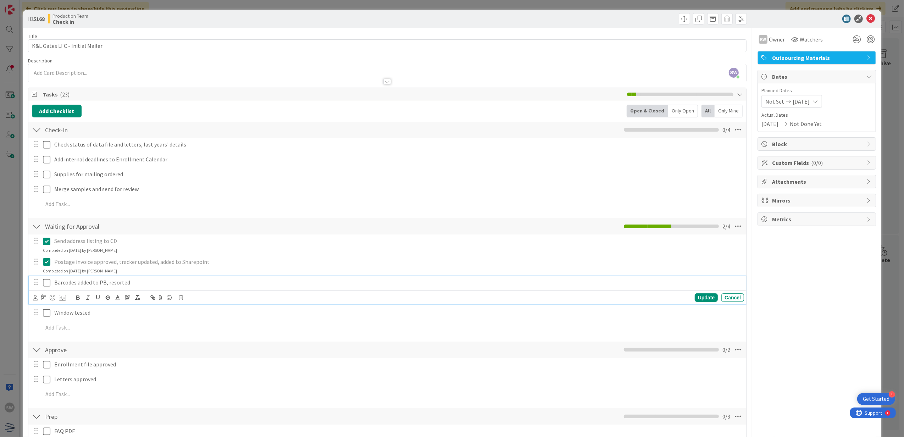
click at [48, 285] on icon at bounding box center [46, 282] width 7 height 9
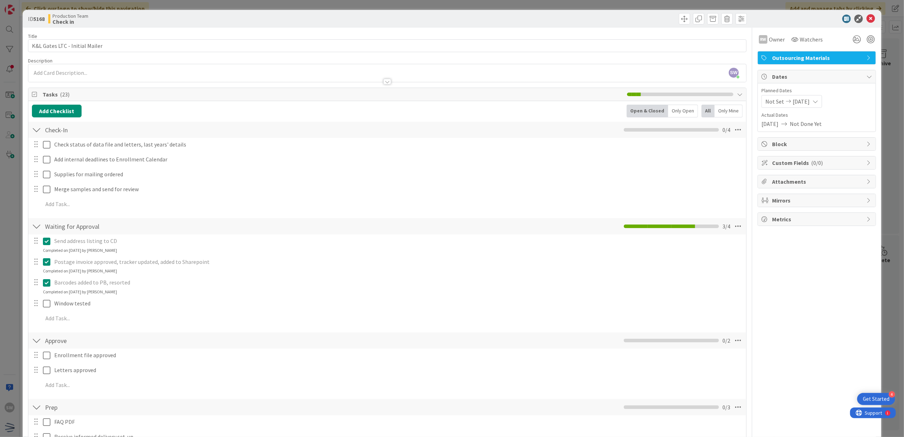
click at [859, 22] on div at bounding box center [812, 19] width 125 height 9
click at [866, 21] on icon at bounding box center [870, 19] width 9 height 9
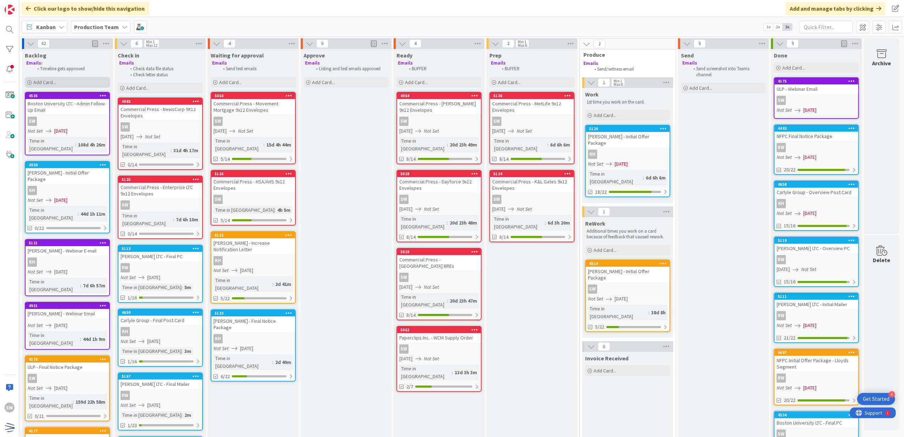
click at [76, 77] on div "Add Card..." at bounding box center [67, 82] width 85 height 11
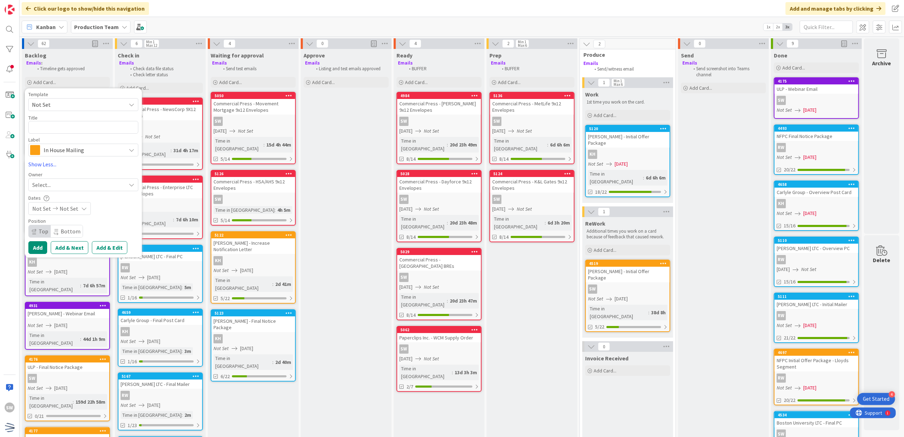
click at [77, 210] on div "Not Set Not Set" at bounding box center [59, 208] width 62 height 13
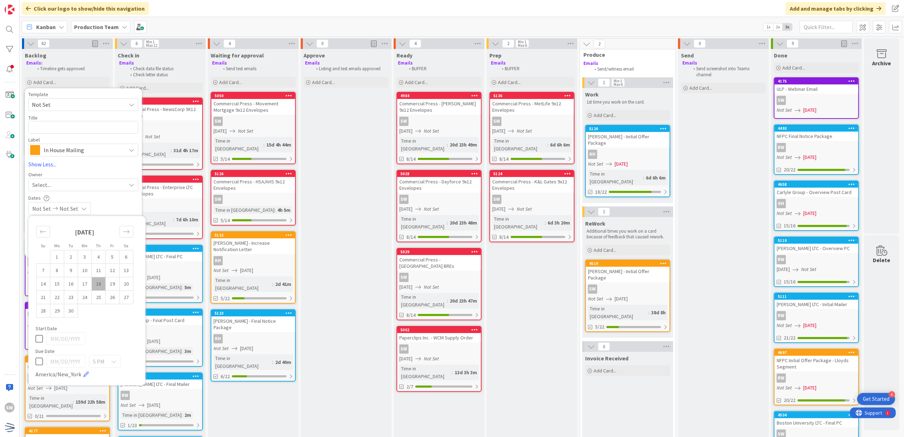
click at [116, 236] on div "[DATE]" at bounding box center [84, 234] width 97 height 30
click at [121, 236] on div "Move forward to switch to the next month." at bounding box center [126, 232] width 14 height 12
click at [113, 272] on td "10" at bounding box center [113, 269] width 14 height 13
type input "[DATE]"
click at [106, 266] on td "10" at bounding box center [113, 269] width 14 height 13
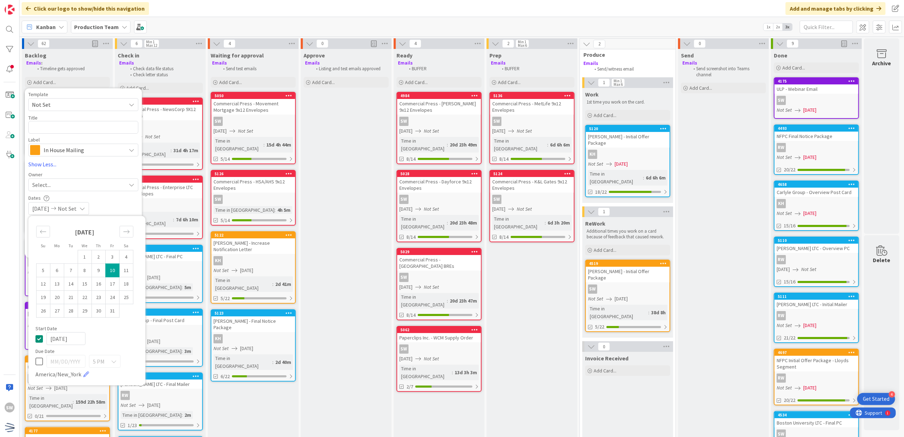
type input "[DATE]"
click at [45, 336] on div "[DATE]" at bounding box center [86, 338] width 103 height 13
click at [39, 338] on icon at bounding box center [38, 338] width 7 height 9
click at [83, 106] on span "Not Set" at bounding box center [76, 104] width 89 height 9
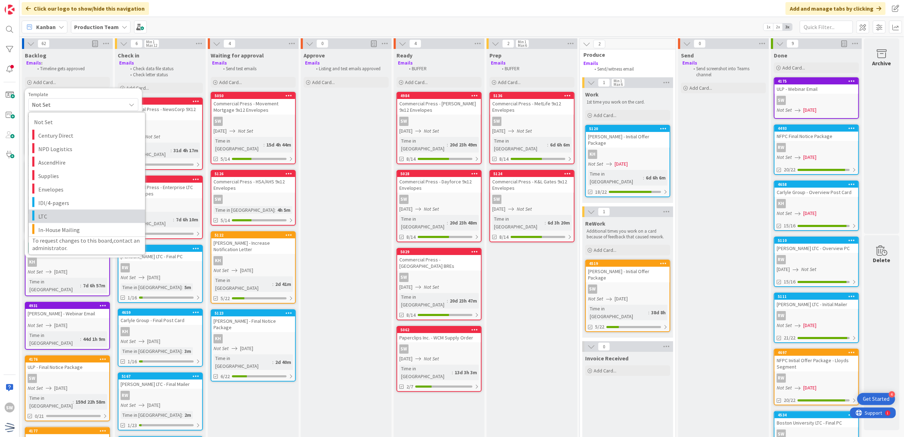
click at [82, 215] on span "LTC" at bounding box center [88, 215] width 101 height 9
type textarea "x"
type textarea "LTC"
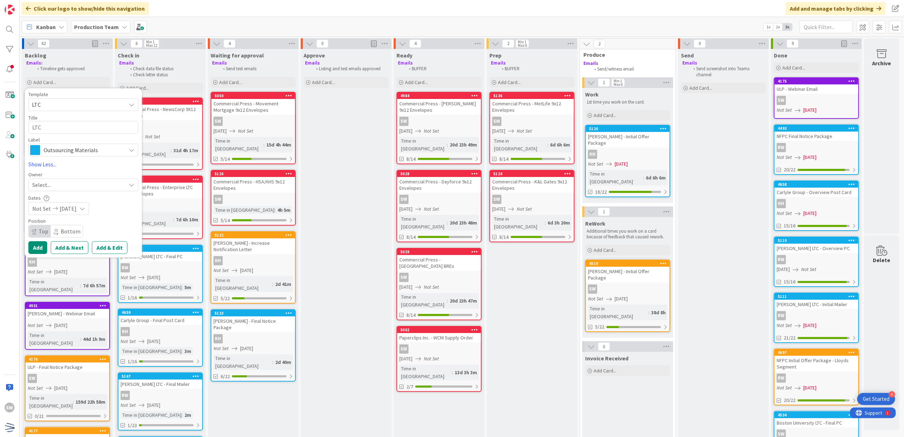
click at [65, 113] on div "Template LTC Not Set Century Direct NPD Logistics AscendHire Supplies Envelopes…" at bounding box center [83, 124] width 110 height 65
click at [67, 145] on span "Outsourcing Materials" at bounding box center [83, 150] width 79 height 10
click at [74, 102] on span "LTC" at bounding box center [76, 104] width 89 height 9
click at [75, 101] on span "LTC" at bounding box center [76, 104] width 89 height 9
click at [53, 132] on textarea "LTC" at bounding box center [83, 127] width 110 height 13
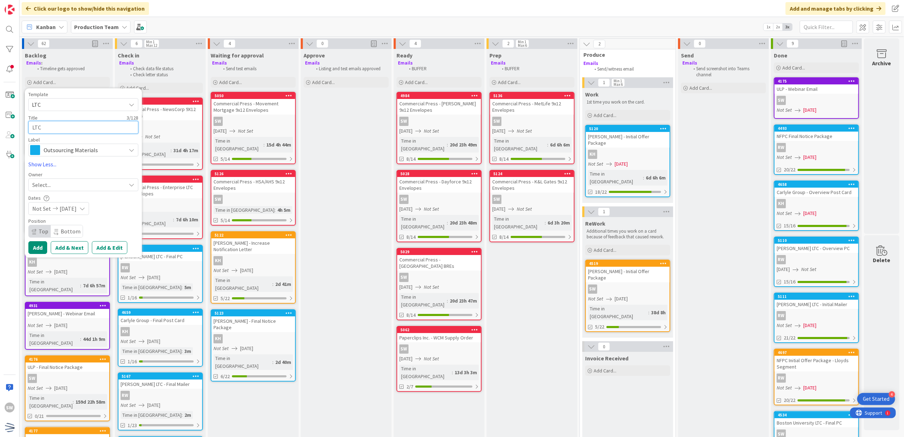
type textarea "x"
type textarea "K"
type textarea "x"
type textarea "K*"
type textarea "x"
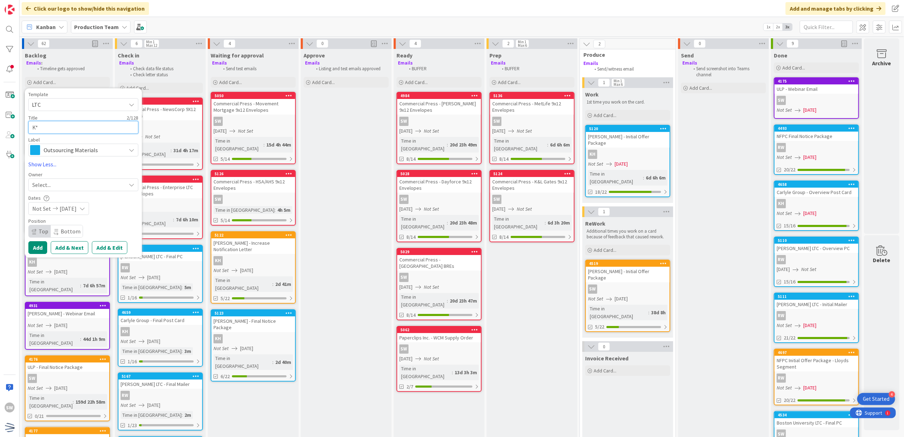
type textarea "K"
type textarea "x"
type textarea "K&"
type textarea "x"
type textarea "K&L"
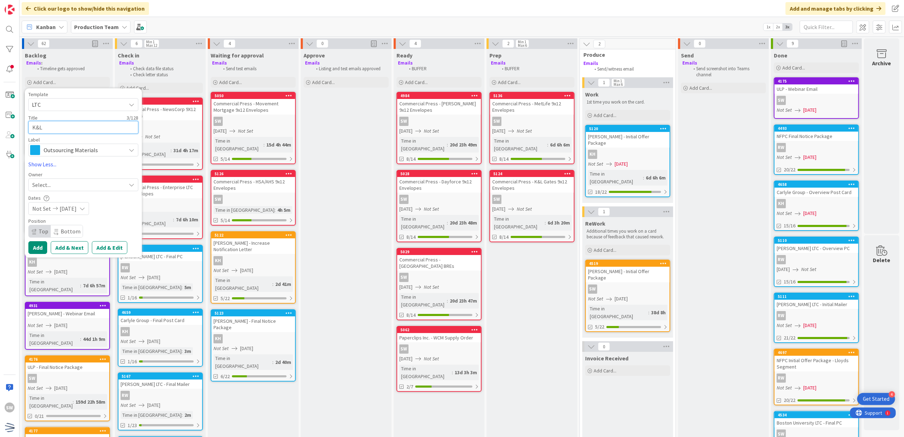
type textarea "x"
type textarea "K&L"
type textarea "x"
type textarea "K&L G"
type textarea "x"
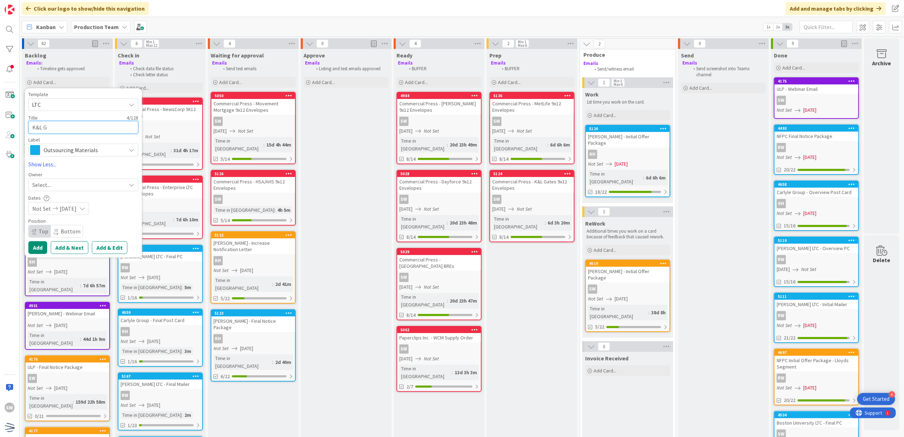
type textarea "K&L Ga"
type textarea "x"
type textarea "K&L Gat"
type textarea "x"
type textarea "K&L Gate"
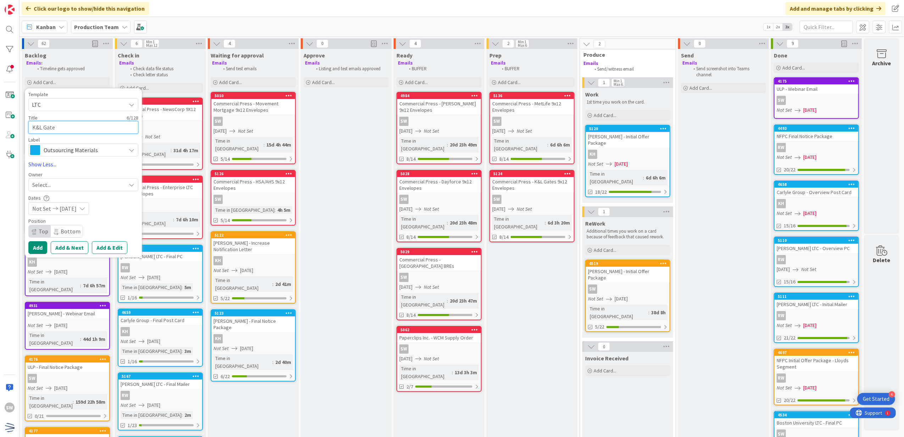
type textarea "x"
type textarea "K&L Gates"
type textarea "x"
type textarea "K&L Gates"
type textarea "x"
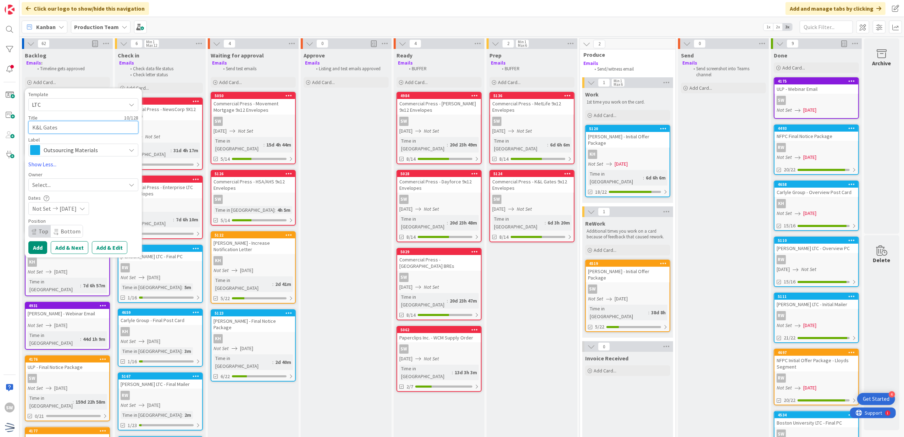
type textarea "K&L Gates -"
type textarea "x"
type textarea "K&L Gates -"
type textarea "x"
type textarea "K&L Gates - F"
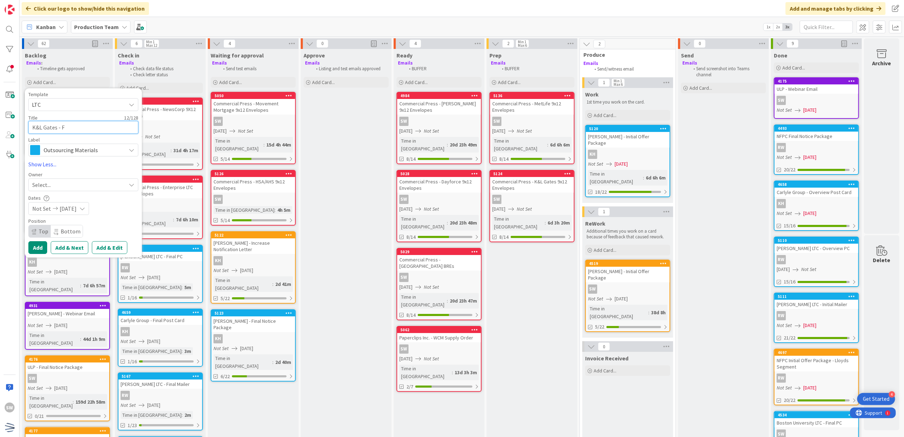
type textarea "x"
type textarea "K&L Gates - Fi"
type textarea "x"
type textarea "K&L Gates - Fin"
type textarea "x"
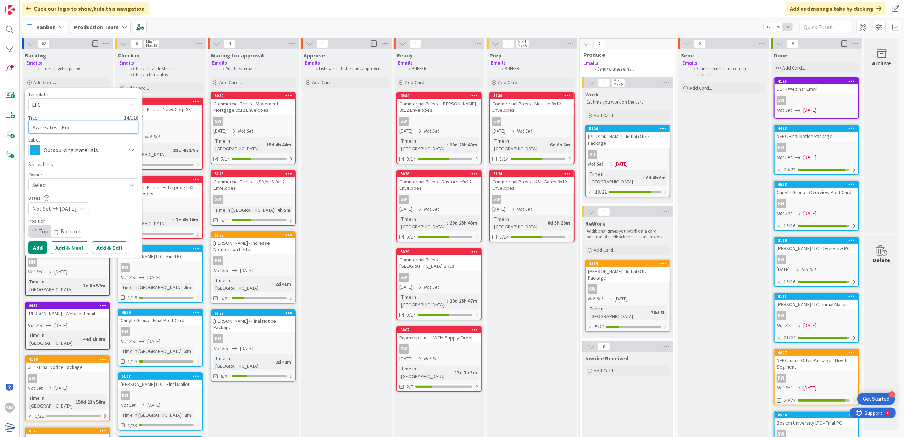
type textarea "K&L [PERSON_NAME]"
type textarea "x"
type textarea "K&L Gates - Final"
click at [77, 208] on span "[DATE]" at bounding box center [68, 208] width 17 height 9
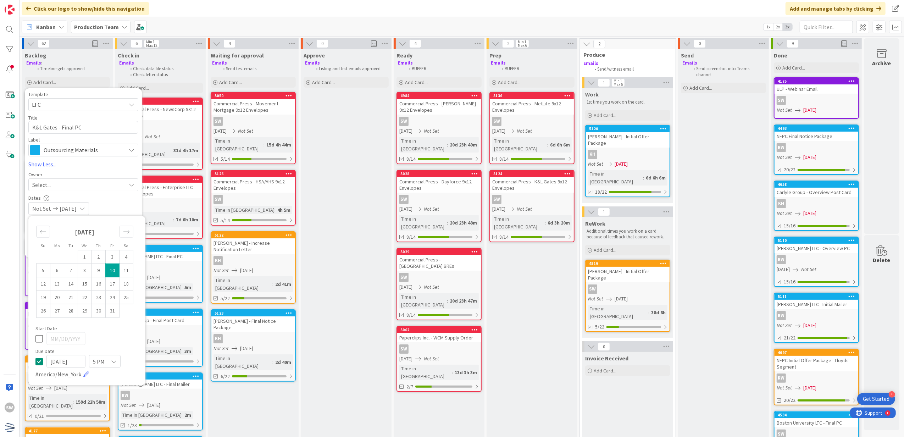
click at [77, 208] on span "[DATE]" at bounding box center [68, 208] width 17 height 9
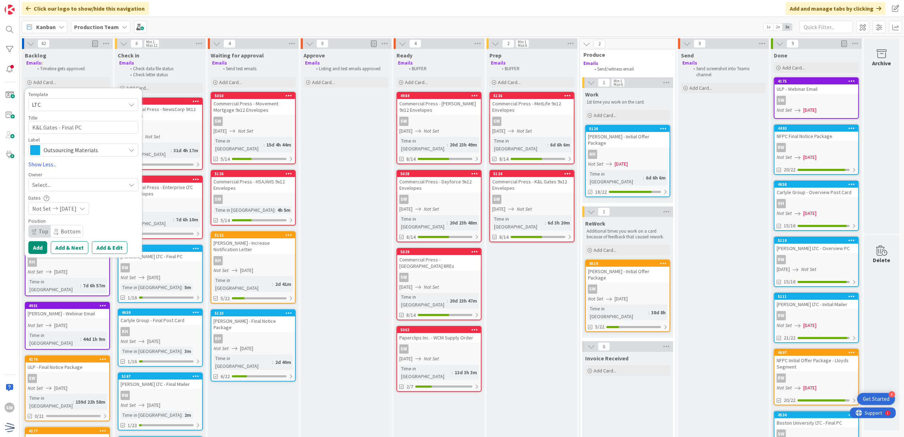
click at [93, 178] on div "Owner Select... [PERSON_NAME] [PERSON_NAME] DB [PERSON_NAME] DR [PERSON_NAME] […" at bounding box center [83, 181] width 110 height 19
click at [93, 182] on div "Select..." at bounding box center [79, 184] width 94 height 9
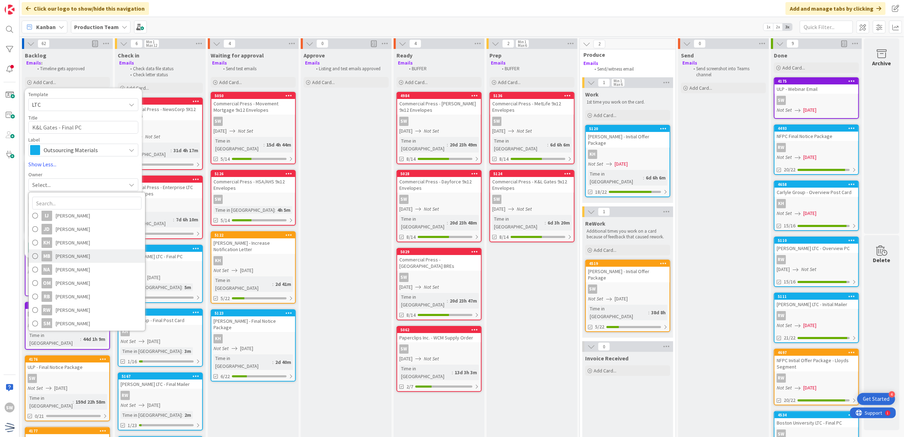
scroll to position [98, 0]
click at [90, 297] on link "RW [PERSON_NAME]" at bounding box center [87, 294] width 116 height 13
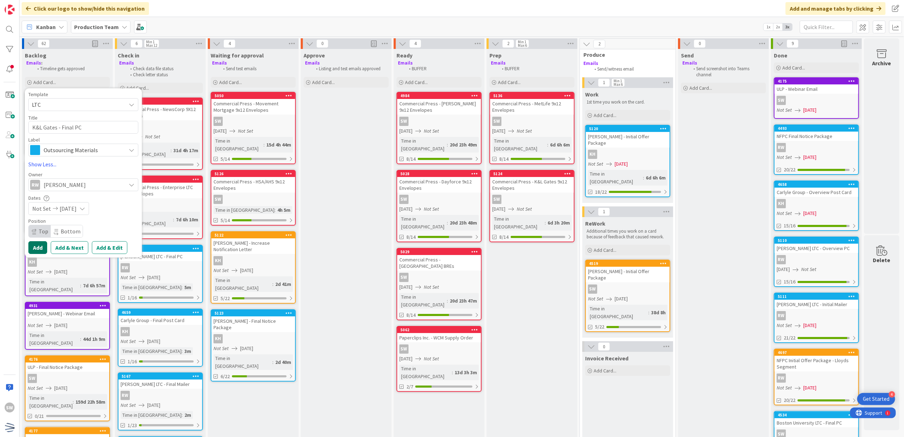
click at [39, 248] on button "Add" at bounding box center [37, 247] width 19 height 13
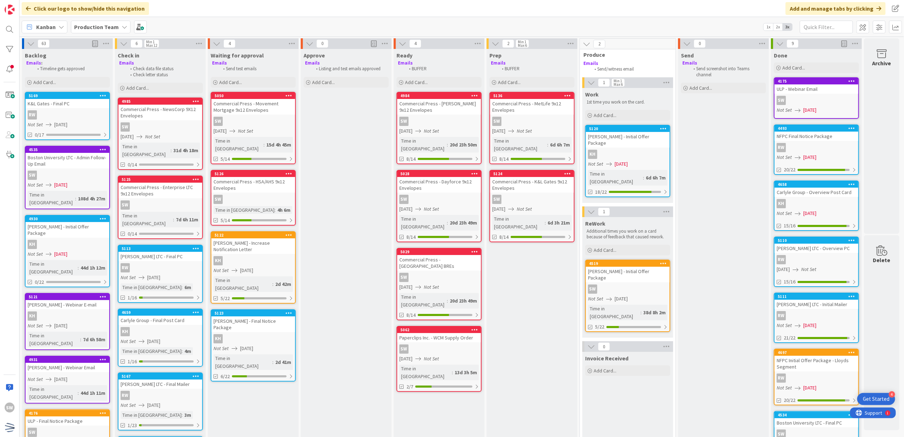
click at [111, 47] on div "63 Reorder Cards Back Ascending Descending Due Date Title ID Time in Column Sel…" at bounding box center [67, 43] width 91 height 11
click at [111, 43] on div "63 Reorder Cards Back Ascending Descending Due Date Title ID Time in Column Sel…" at bounding box center [67, 43] width 91 height 11
click at [110, 43] on icon at bounding box center [105, 43] width 9 height 11
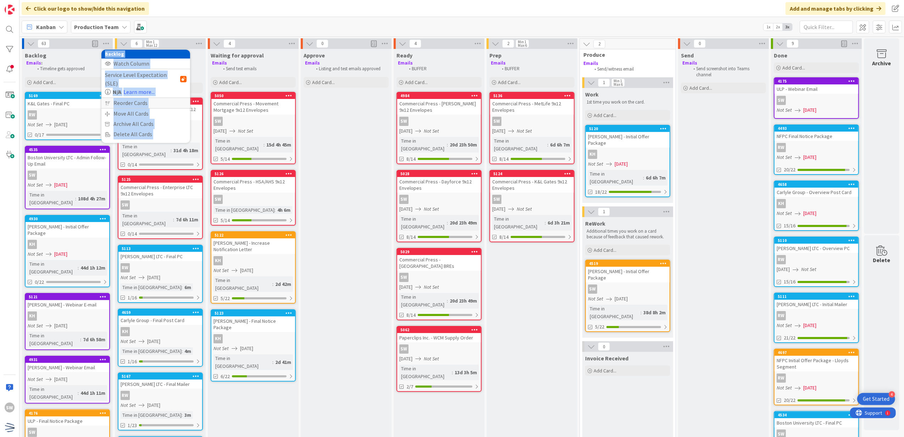
click at [148, 98] on div "Reorder Cards" at bounding box center [145, 103] width 89 height 10
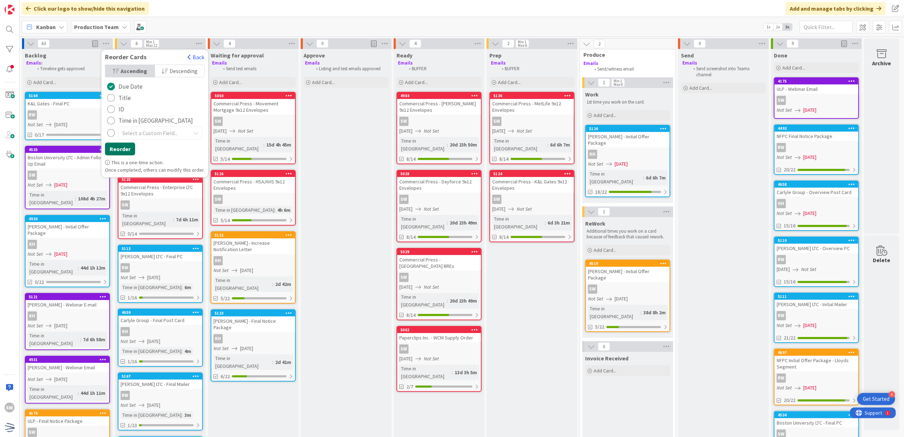
click at [116, 152] on button "Reorder" at bounding box center [120, 149] width 30 height 13
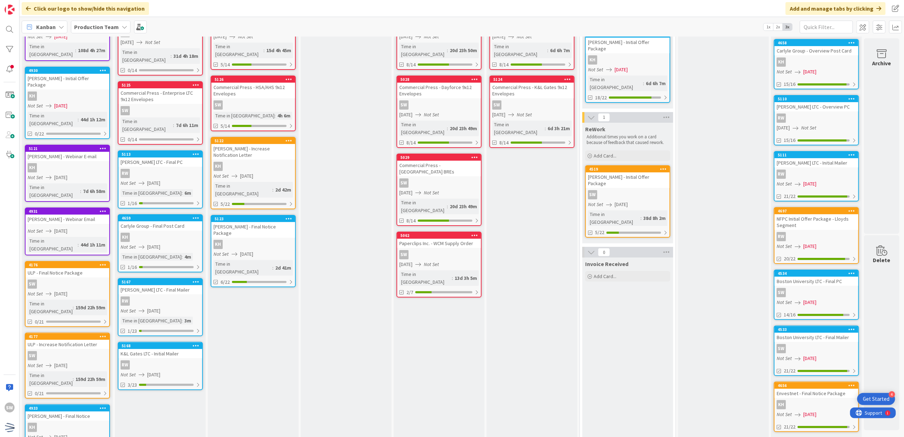
scroll to position [0, 5]
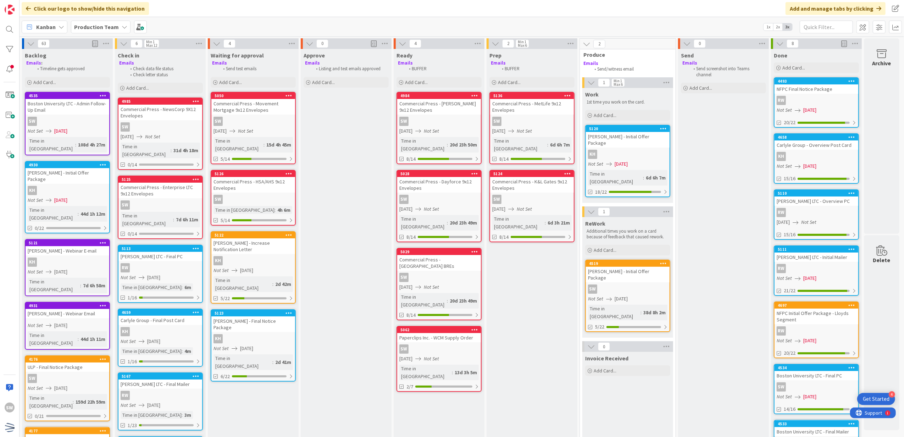
click at [829, 210] on div "RW" at bounding box center [816, 212] width 84 height 9
click at [829, 210] on div "63 Reorder Cards Back Ascending Descending Due Date Title ID Time in Column Sel…" at bounding box center [461, 237] width 884 height 400
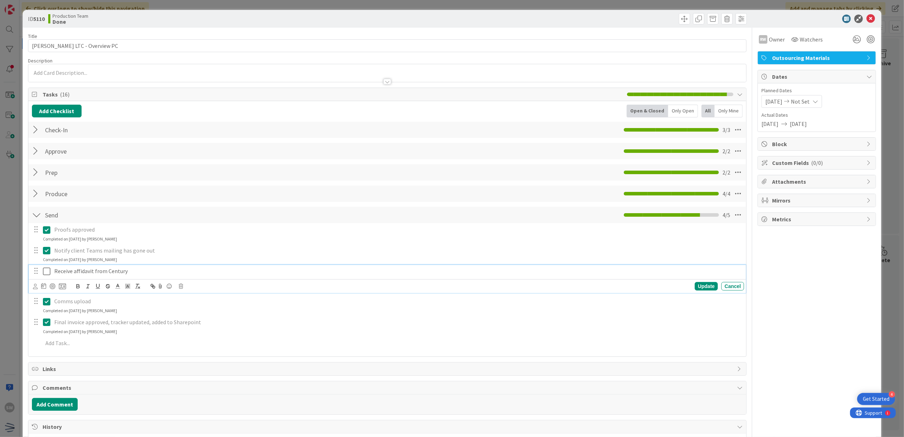
click at [57, 274] on p "Receive affidavit from Century" at bounding box center [397, 271] width 687 height 8
click at [46, 274] on icon at bounding box center [46, 271] width 7 height 9
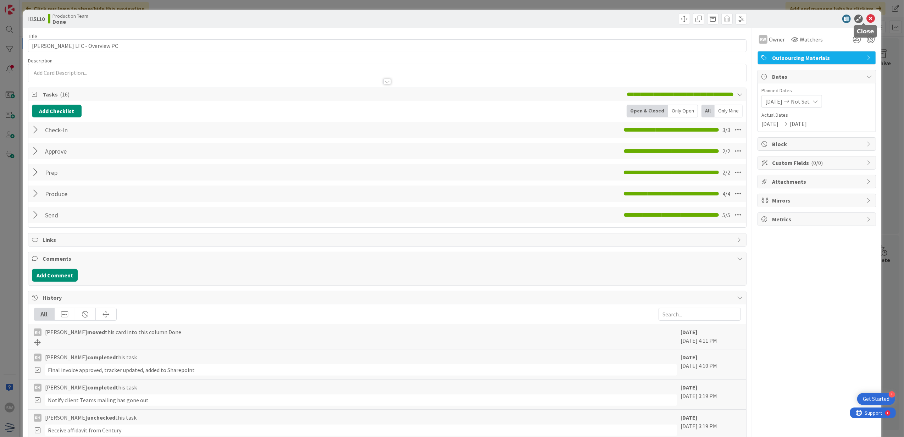
click at [866, 19] on icon at bounding box center [870, 19] width 9 height 9
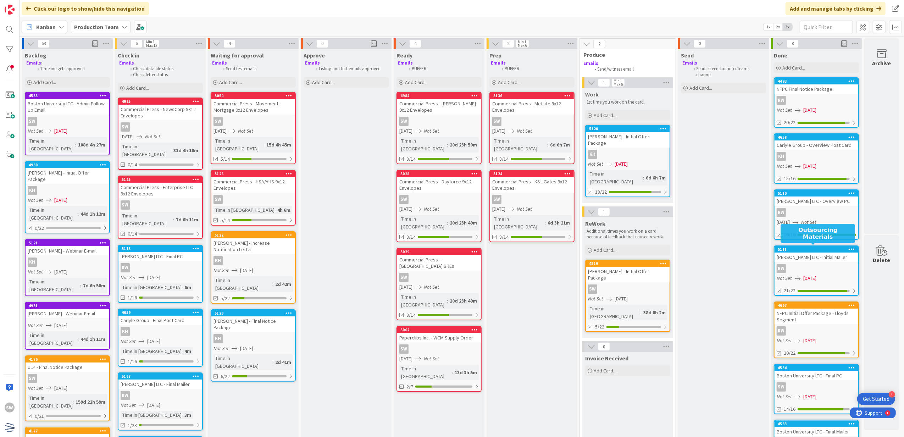
click at [819, 257] on div "[PERSON_NAME] LTC - Initial Mailer" at bounding box center [816, 256] width 84 height 9
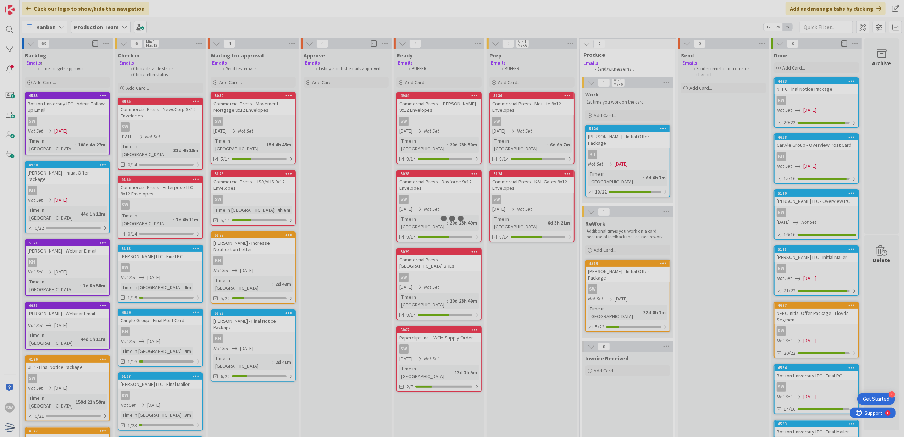
click at [819, 257] on div at bounding box center [452, 218] width 904 height 437
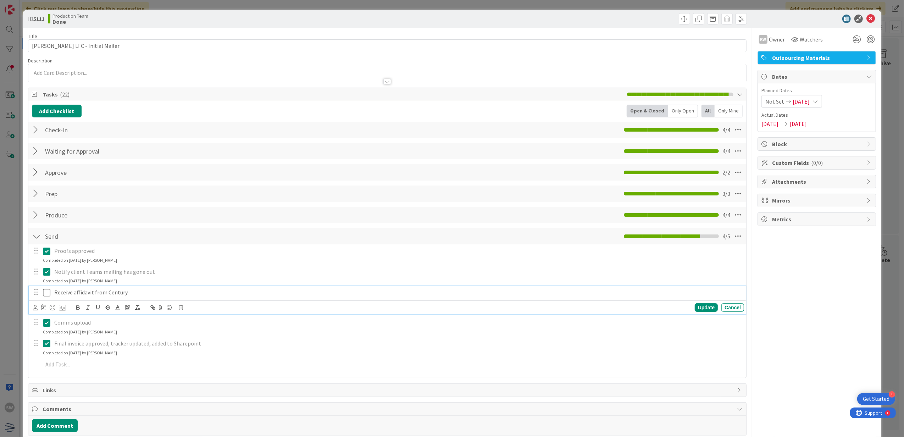
click at [50, 294] on icon at bounding box center [46, 292] width 7 height 9
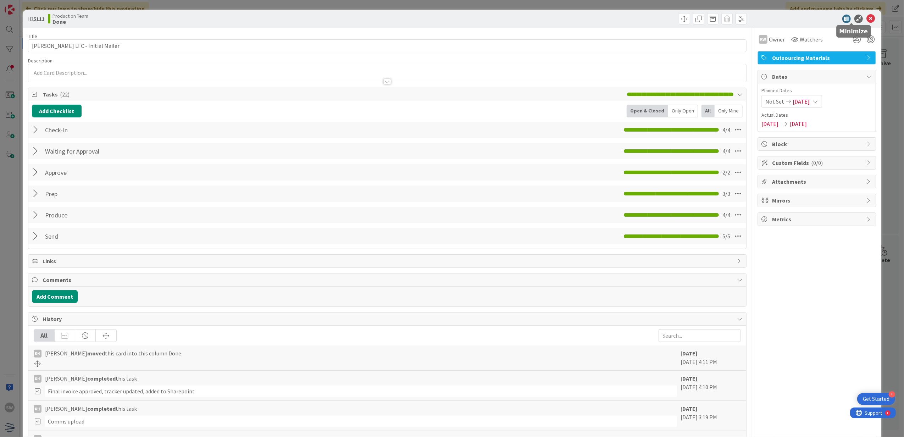
click at [866, 20] on icon at bounding box center [870, 19] width 9 height 9
